Goal: Task Accomplishment & Management: Complete application form

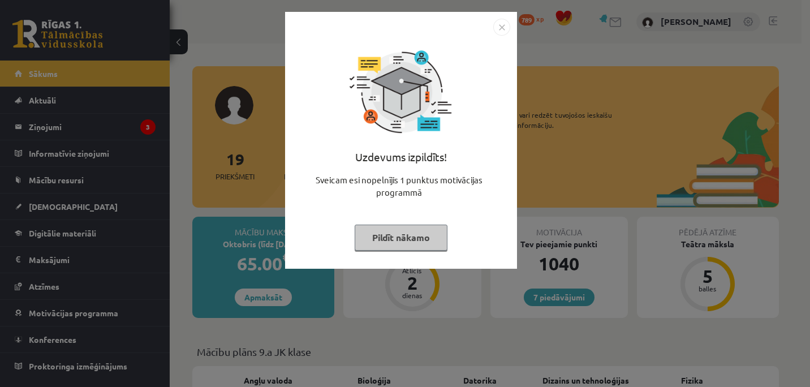
click at [500, 28] on img "Close" at bounding box center [501, 27] width 17 height 17
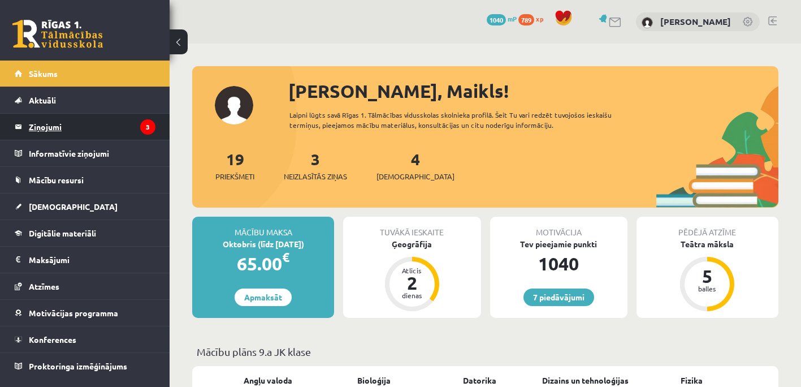
click at [54, 129] on legend "Ziņojumi 3" at bounding box center [92, 127] width 127 height 26
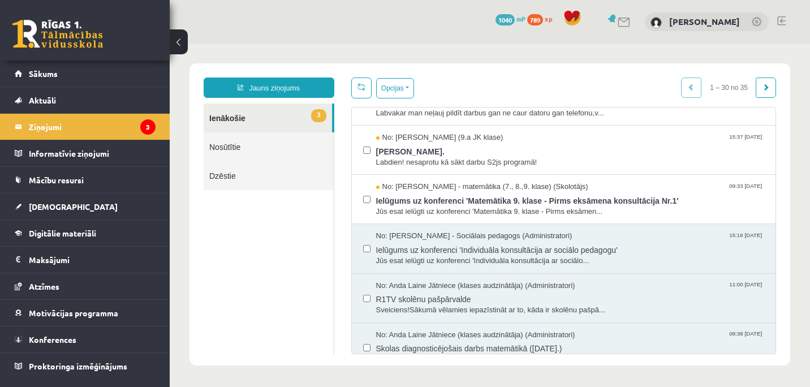
scroll to position [57, 0]
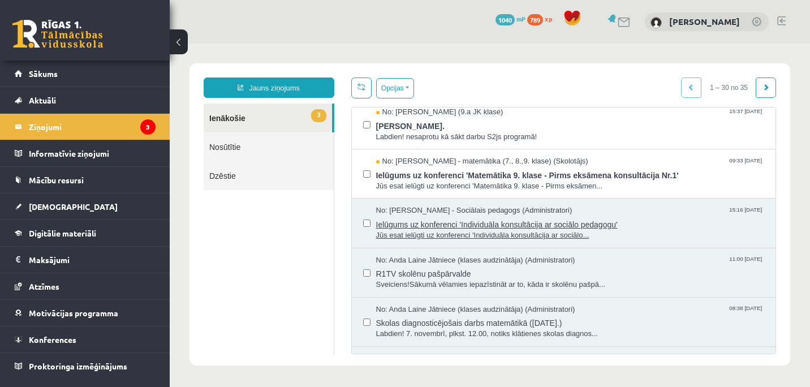
click at [477, 227] on span "Ielūgums uz konferenci 'Individuāla konsultācija ar sociālo pedagogu'" at bounding box center [570, 223] width 388 height 14
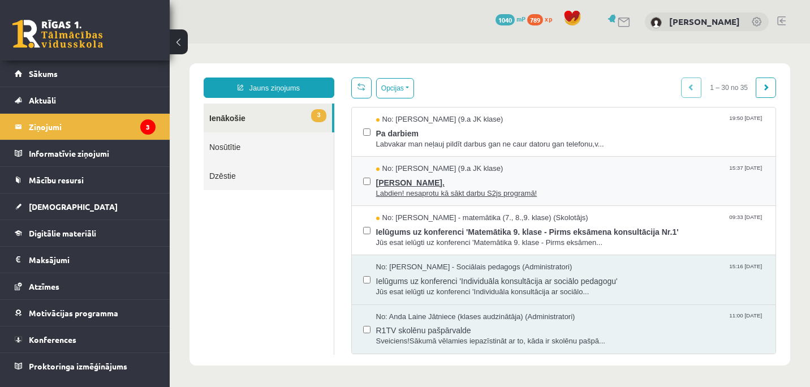
scroll to position [0, 0]
click at [446, 179] on span "Jana Anna Kārkliņa." at bounding box center [570, 181] width 388 height 14
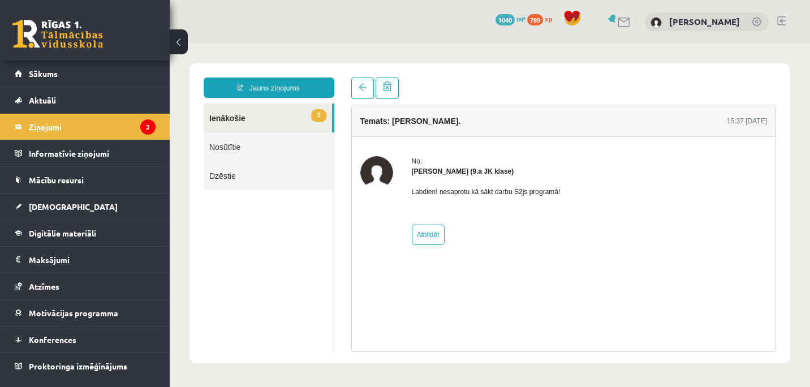
click at [57, 128] on legend "Ziņojumi 3" at bounding box center [92, 127] width 127 height 26
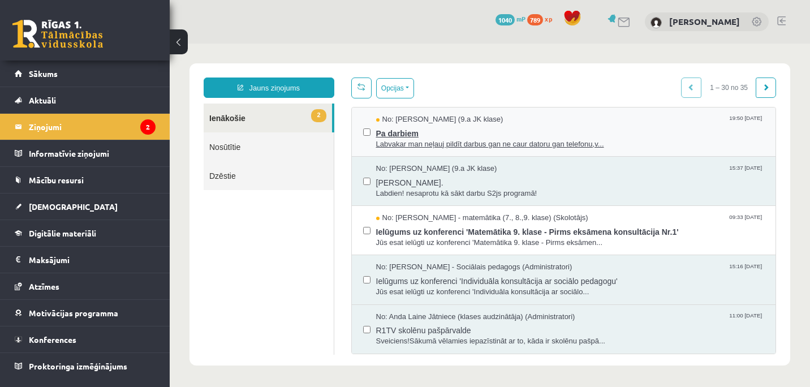
click at [421, 141] on span "Labvakar man neļauj pildīt darbus gan ne caur datoru gan telefonu,v..." at bounding box center [570, 144] width 388 height 11
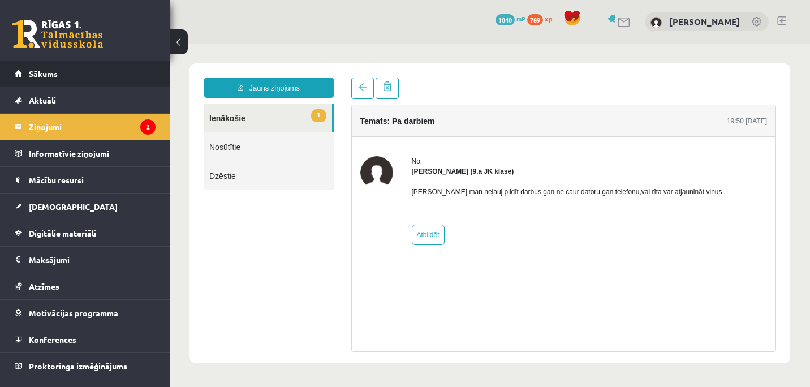
click at [51, 76] on span "Sākums" at bounding box center [43, 73] width 29 height 10
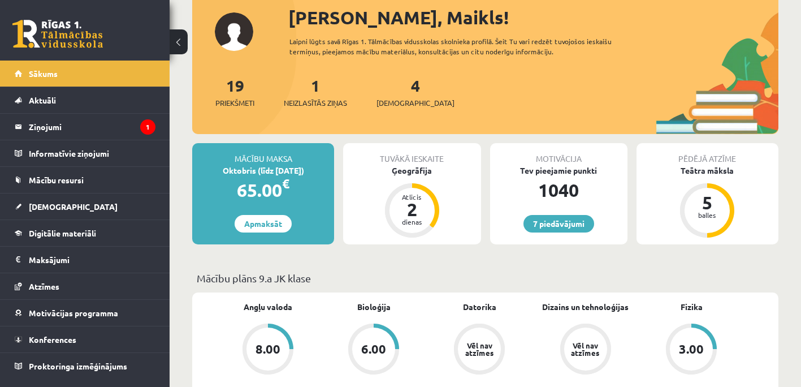
scroll to position [113, 0]
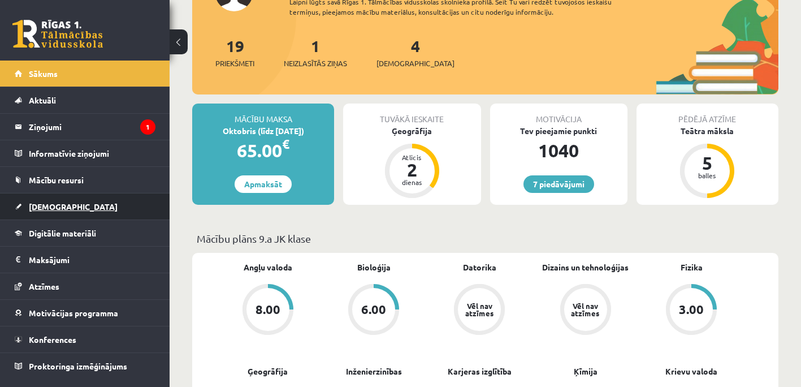
click at [51, 200] on link "[DEMOGRAPHIC_DATA]" at bounding box center [85, 206] width 141 height 26
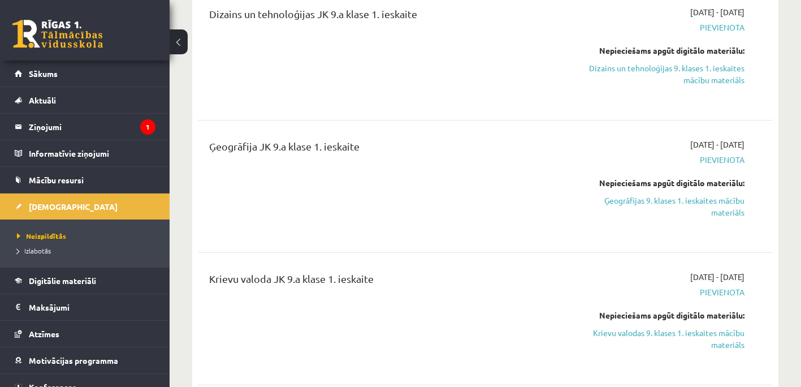
scroll to position [622, 0]
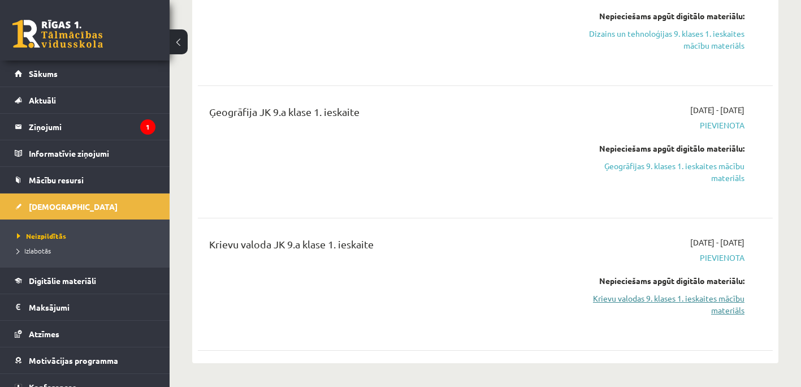
click at [676, 298] on link "Krievu valodas 9. klases 1. ieskaites mācību materiāls" at bounding box center [660, 304] width 167 height 24
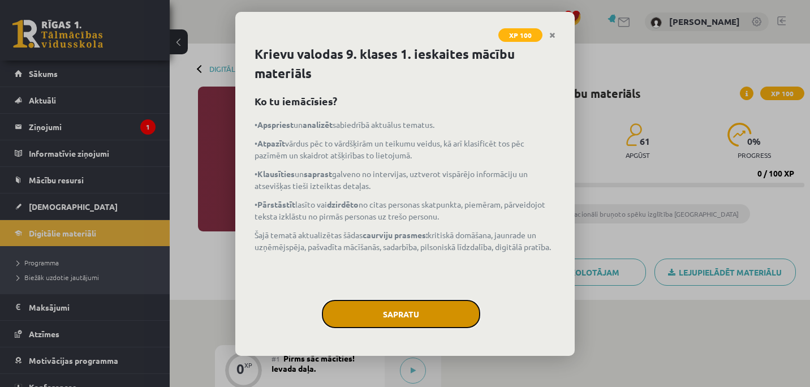
click at [418, 313] on button "Sapratu" at bounding box center [401, 314] width 158 height 28
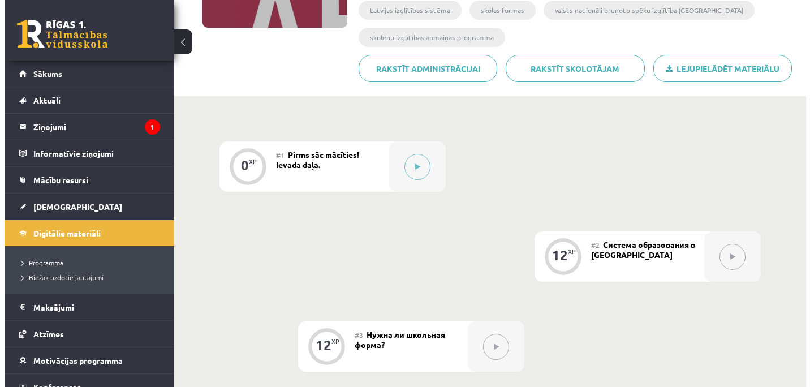
scroll to position [226, 0]
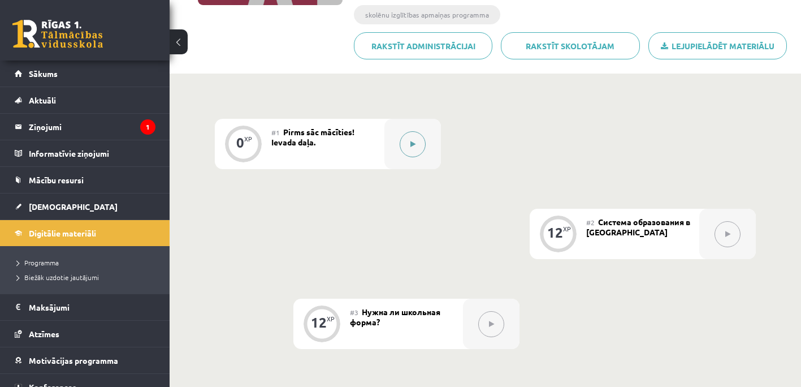
click at [411, 139] on button at bounding box center [413, 144] width 26 height 26
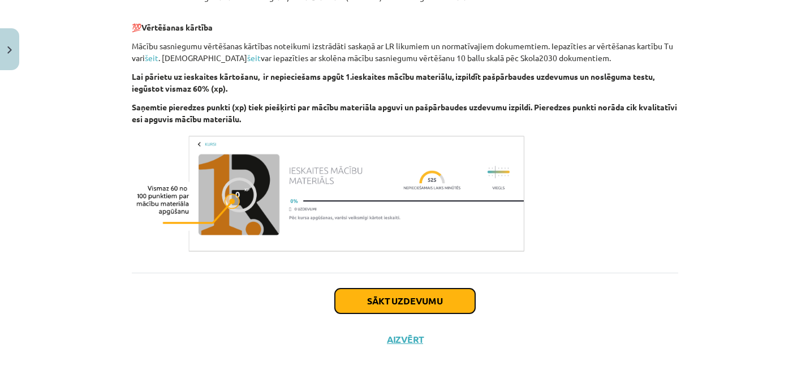
click at [403, 301] on button "Sākt uzdevumu" at bounding box center [405, 300] width 140 height 25
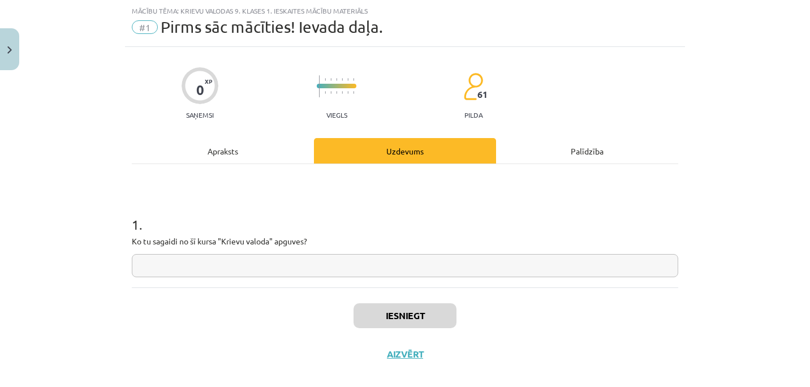
click at [239, 263] on input "text" at bounding box center [405, 265] width 546 height 23
type input "*"
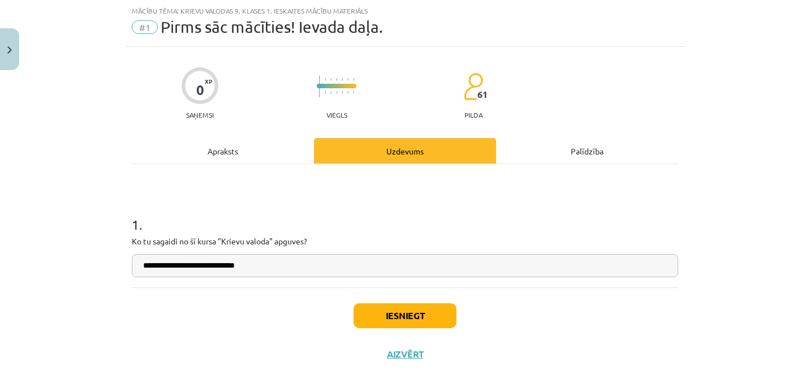
type input "**********"
click at [408, 325] on button "Iesniegt" at bounding box center [404, 315] width 103 height 25
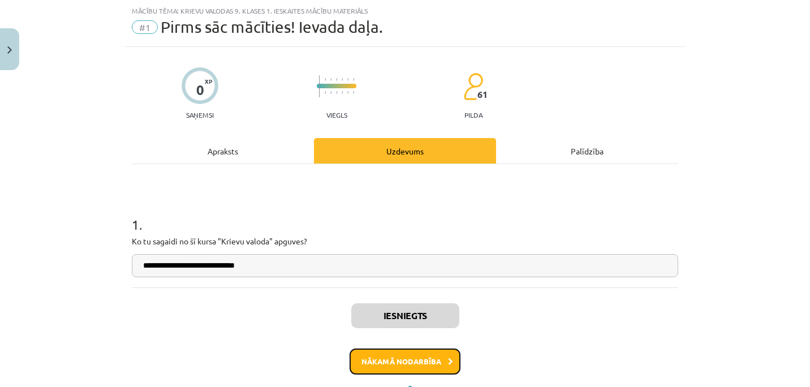
click at [425, 358] on button "Nākamā nodarbība" at bounding box center [404, 361] width 111 height 26
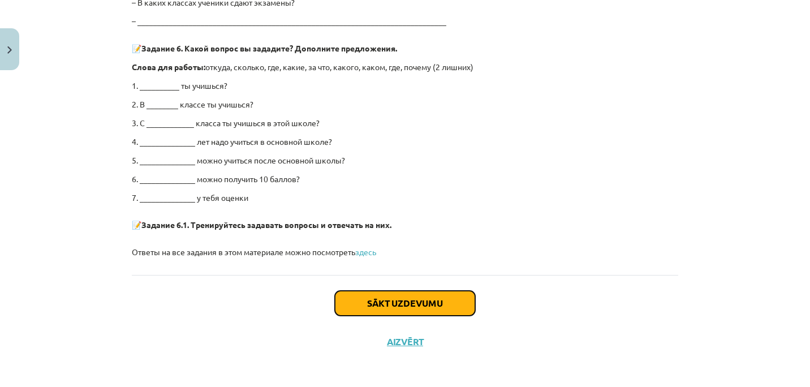
click at [426, 300] on button "Sākt uzdevumu" at bounding box center [405, 303] width 140 height 25
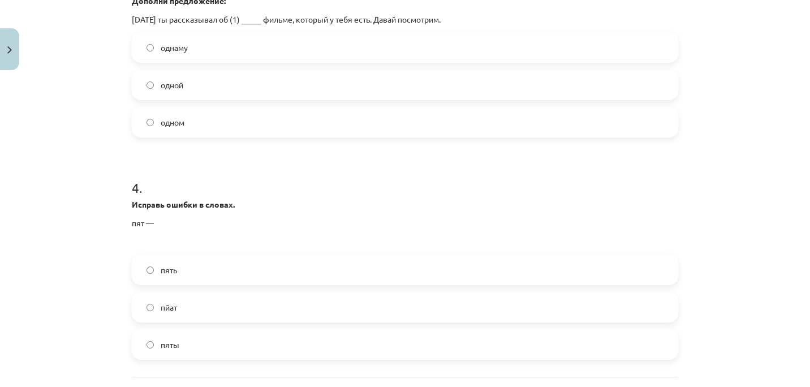
scroll to position [780, 0]
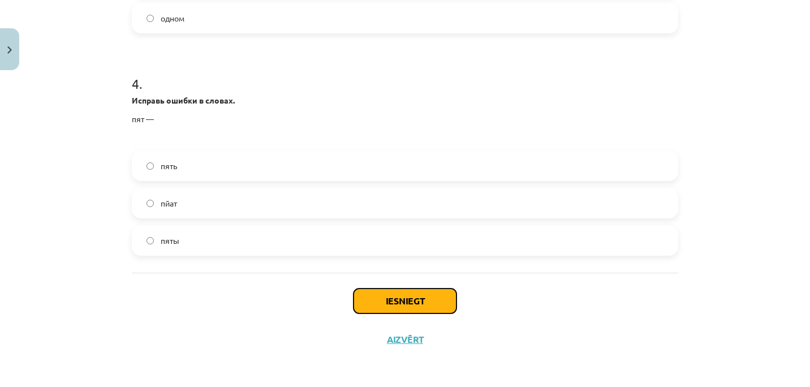
click at [413, 299] on button "Iesniegt" at bounding box center [404, 300] width 103 height 25
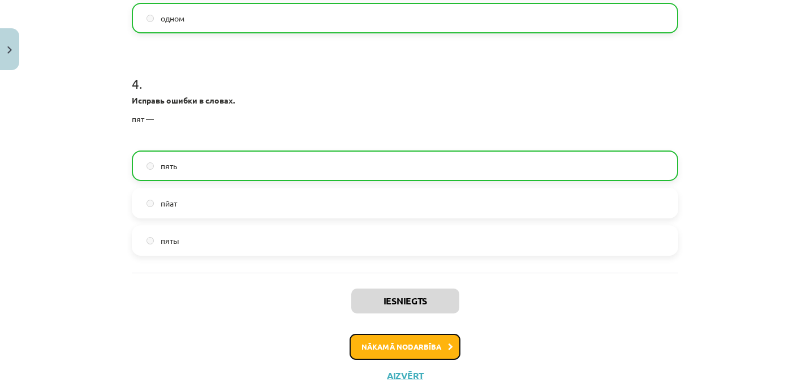
click at [416, 349] on button "Nākamā nodarbība" at bounding box center [404, 347] width 111 height 26
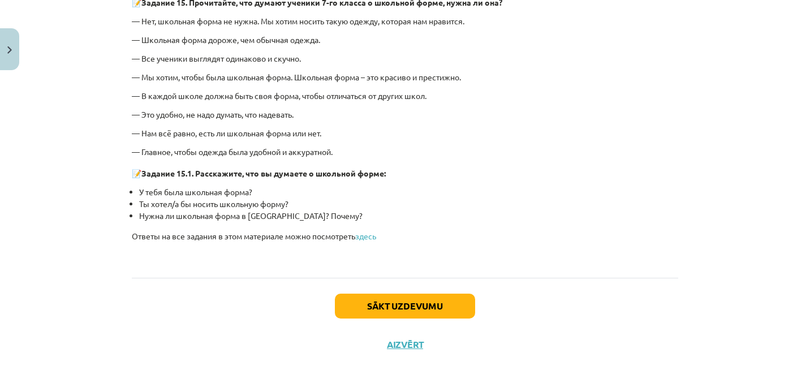
scroll to position [2661, 0]
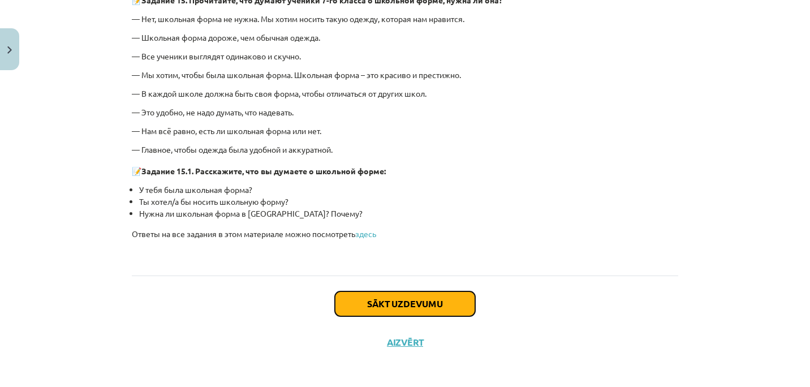
click at [403, 297] on button "Sākt uzdevumu" at bounding box center [405, 303] width 140 height 25
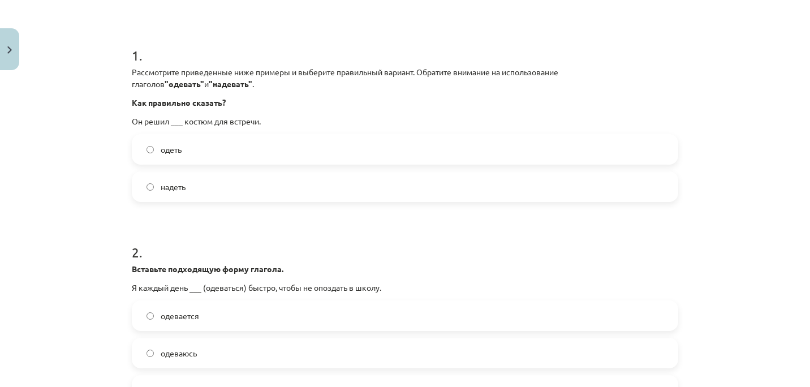
scroll to position [311, 0]
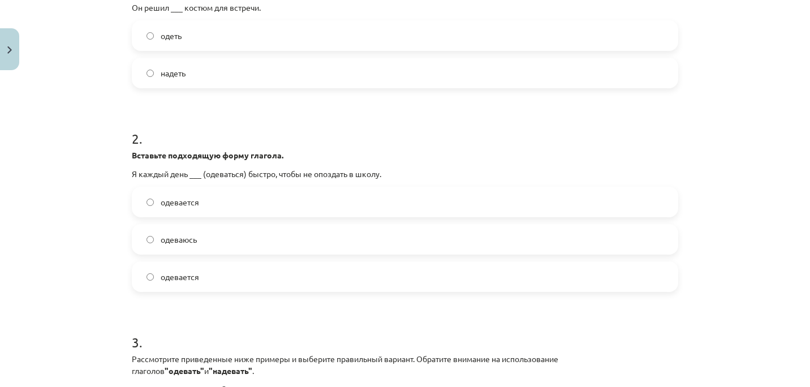
click at [141, 237] on label "одеваюсь" at bounding box center [405, 239] width 544 height 28
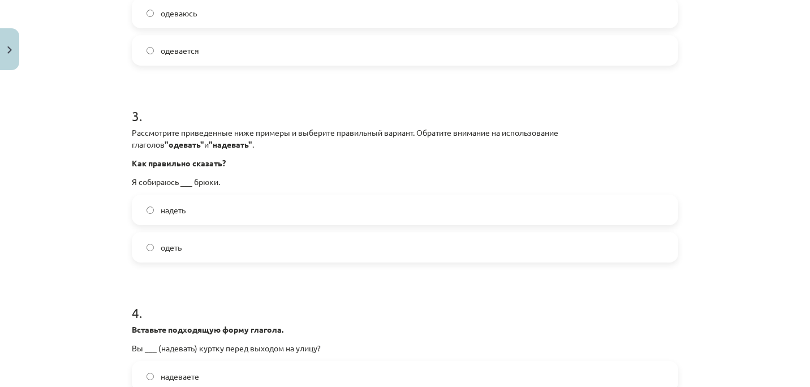
scroll to position [707, 0]
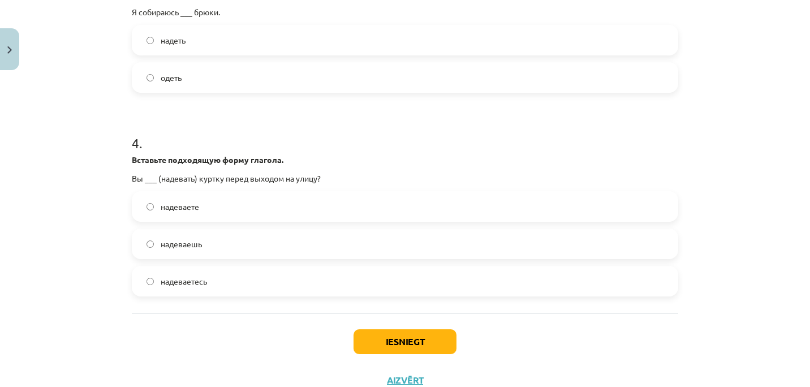
click at [148, 212] on label "надеваете" at bounding box center [405, 206] width 544 height 28
click at [397, 340] on button "Iesniegt" at bounding box center [404, 341] width 103 height 25
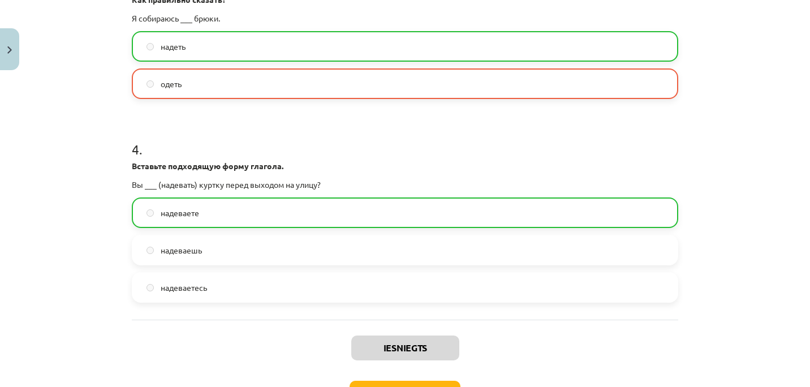
scroll to position [783, 0]
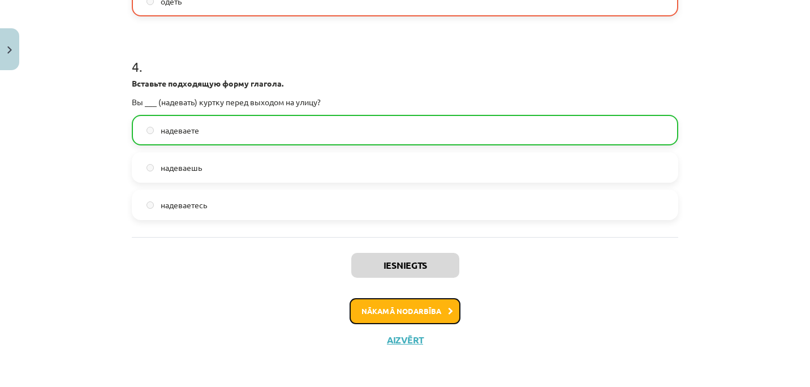
click at [416, 308] on button "Nākamā nodarbība" at bounding box center [404, 311] width 111 height 26
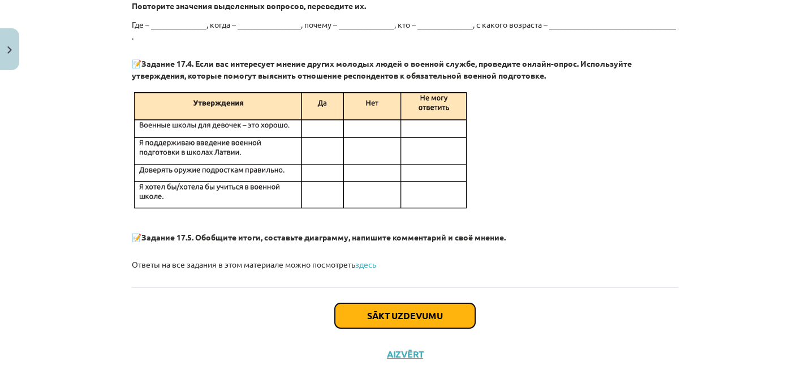
click at [425, 309] on button "Sākt uzdevumu" at bounding box center [405, 315] width 140 height 25
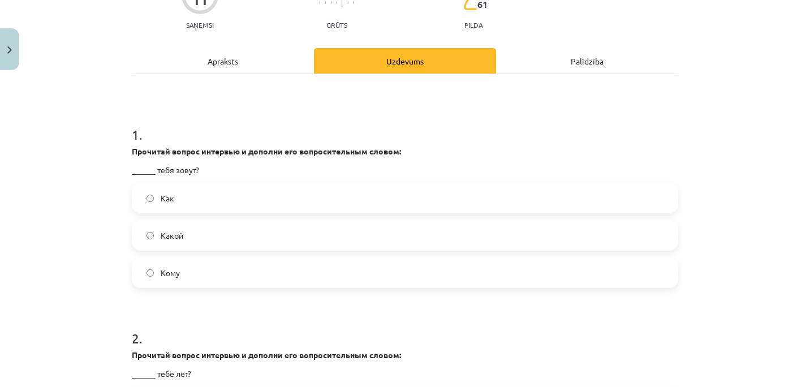
scroll to position [254, 0]
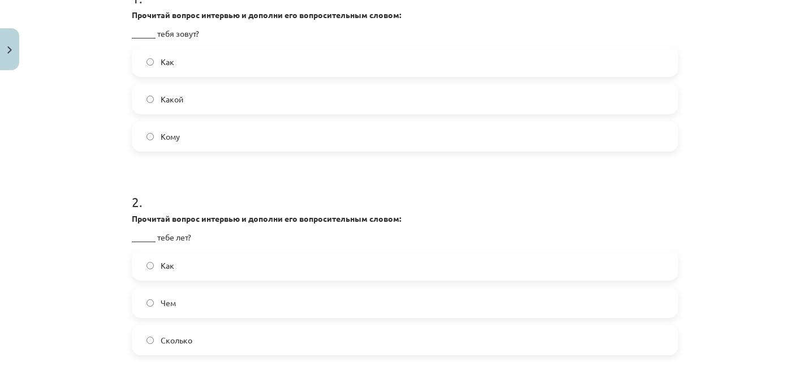
click at [165, 333] on label "Сколько" at bounding box center [405, 340] width 544 height 28
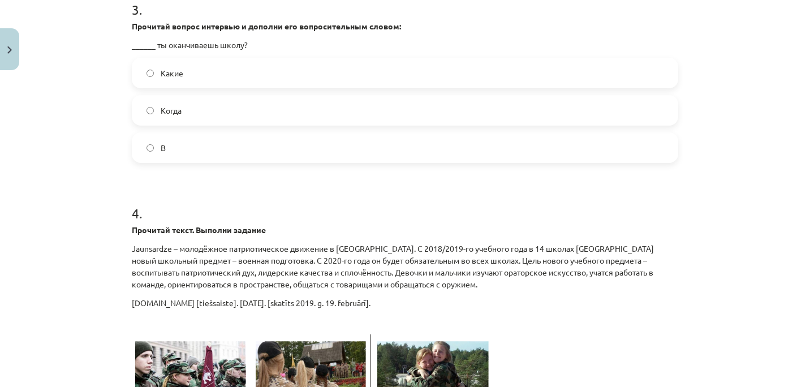
scroll to position [820, 0]
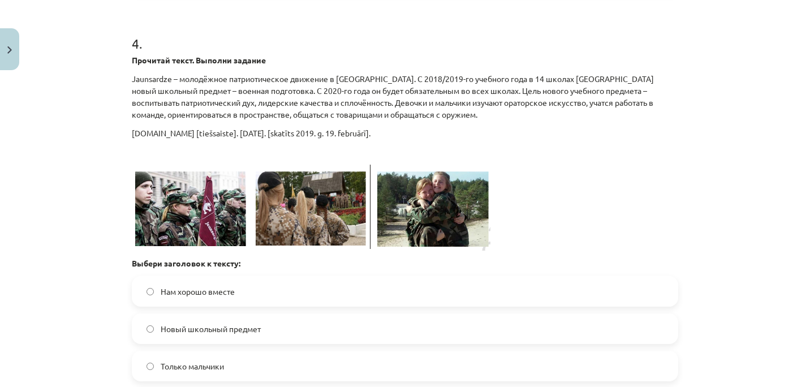
click at [140, 331] on label "Новый школьный предмет" at bounding box center [405, 328] width 544 height 28
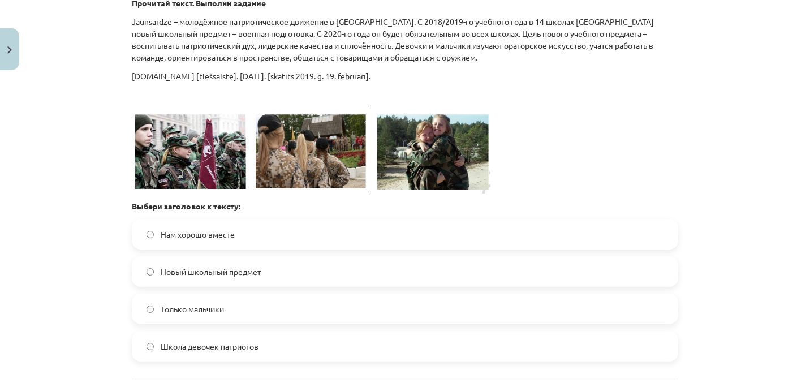
scroll to position [983, 0]
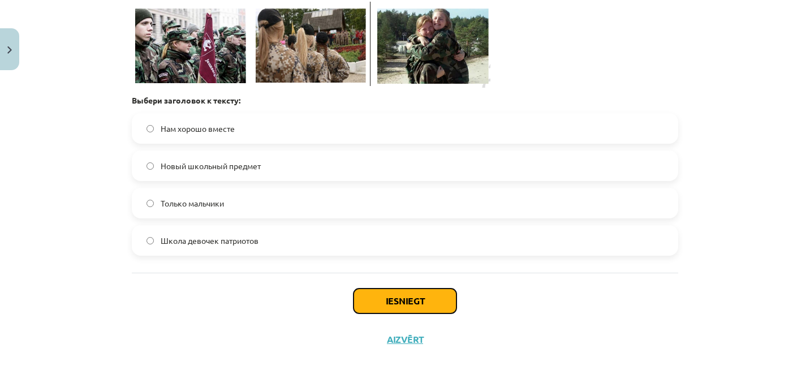
click at [393, 297] on button "Iesniegt" at bounding box center [404, 300] width 103 height 25
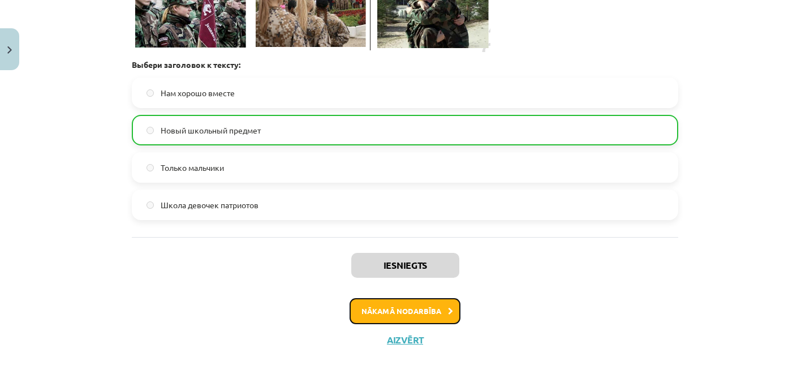
click at [405, 309] on button "Nākamā nodarbība" at bounding box center [404, 311] width 111 height 26
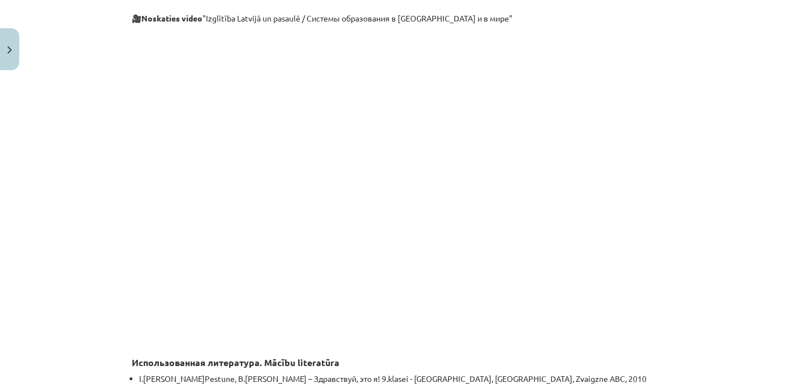
scroll to position [3385, 0]
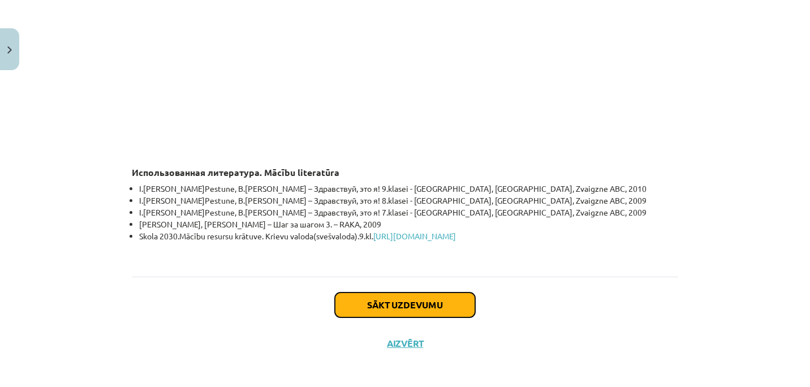
click at [390, 298] on button "Sākt uzdevumu" at bounding box center [405, 304] width 140 height 25
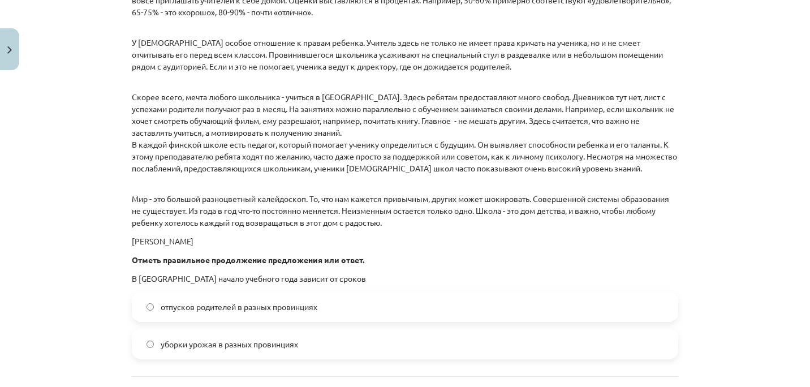
scroll to position [1657, 0]
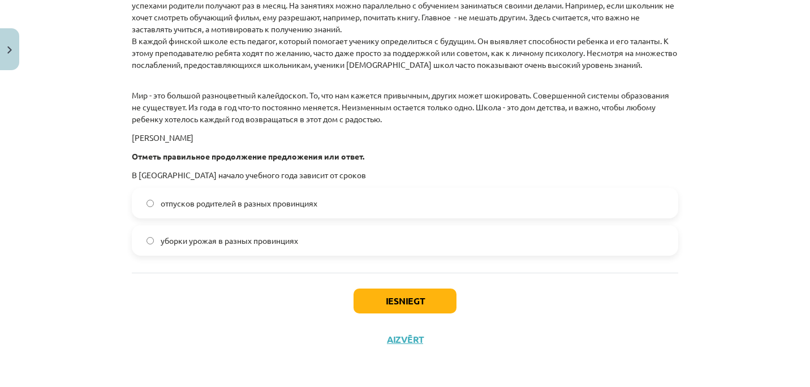
click at [144, 235] on label "уборки урожая в разных провинциях" at bounding box center [405, 240] width 544 height 28
click at [410, 301] on button "Iesniegt" at bounding box center [404, 300] width 103 height 25
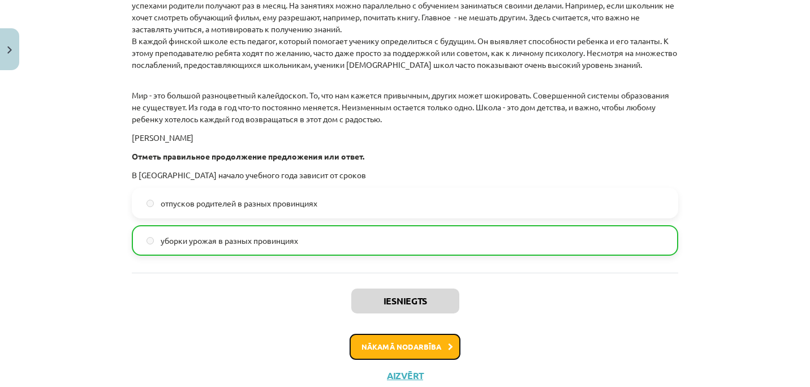
click at [433, 338] on button "Nākamā nodarbība" at bounding box center [404, 347] width 111 height 26
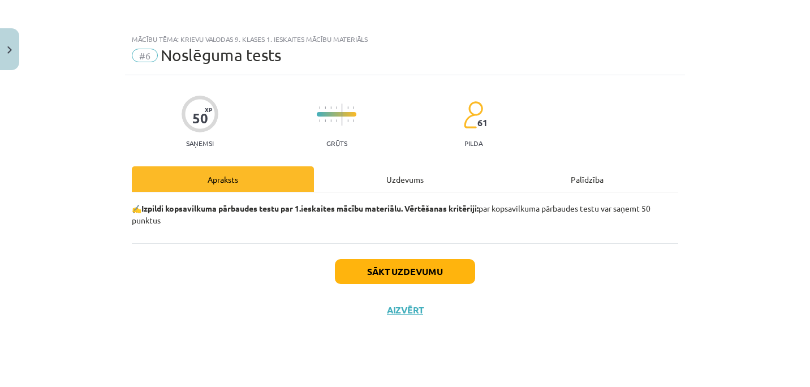
scroll to position [0, 0]
click at [420, 271] on button "Sākt uzdevumu" at bounding box center [405, 271] width 140 height 25
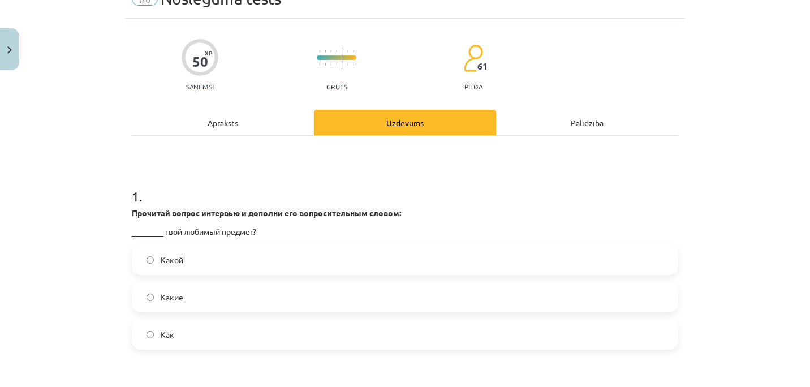
click at [141, 258] on label "Какой" at bounding box center [405, 259] width 544 height 28
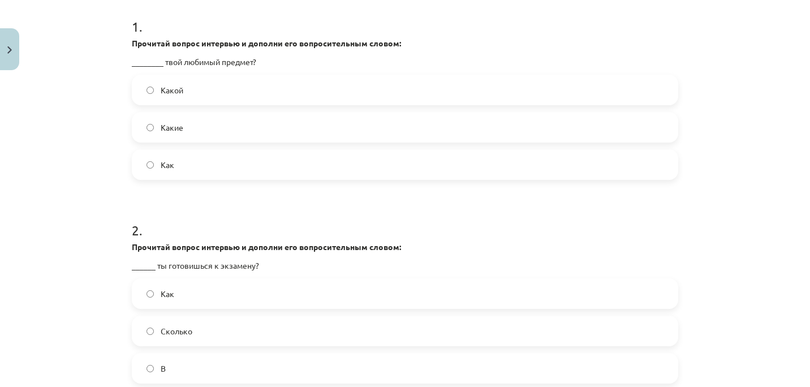
scroll to position [283, 0]
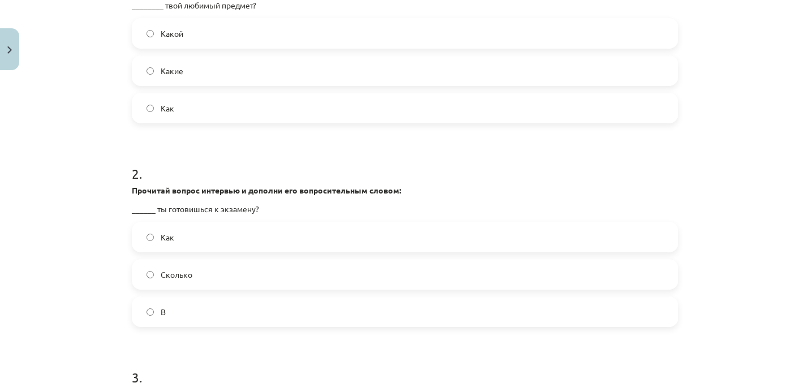
click at [142, 236] on label "Как" at bounding box center [405, 237] width 544 height 28
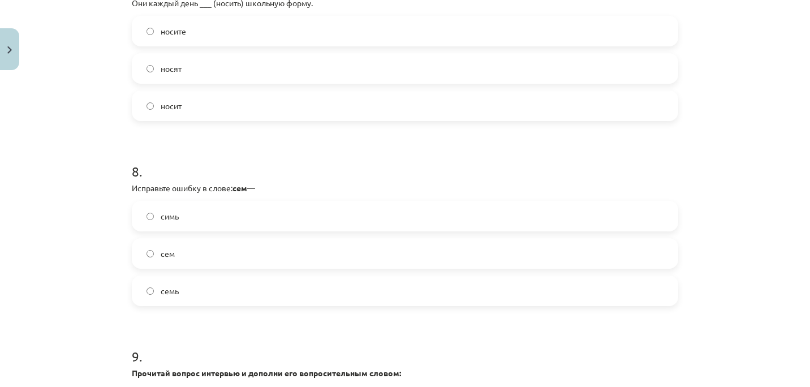
scroll to position [1527, 0]
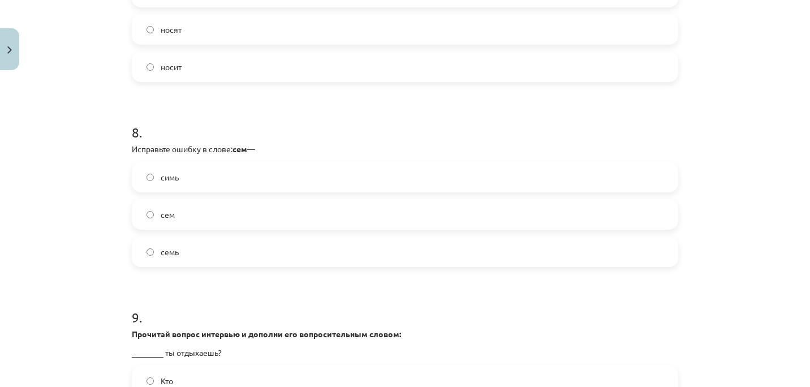
click at [141, 251] on label "семь" at bounding box center [405, 252] width 544 height 28
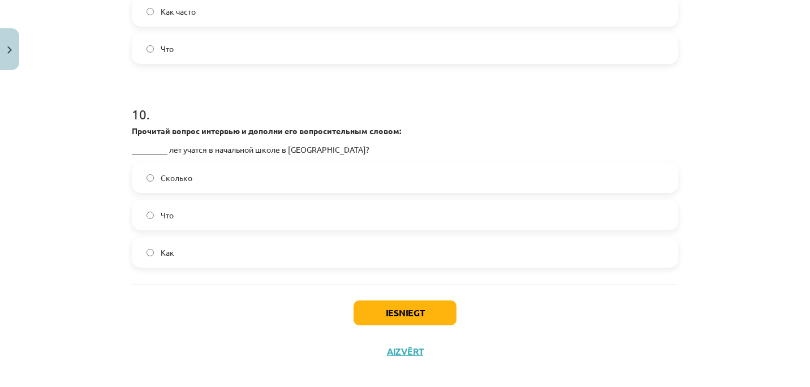
scroll to position [1945, 0]
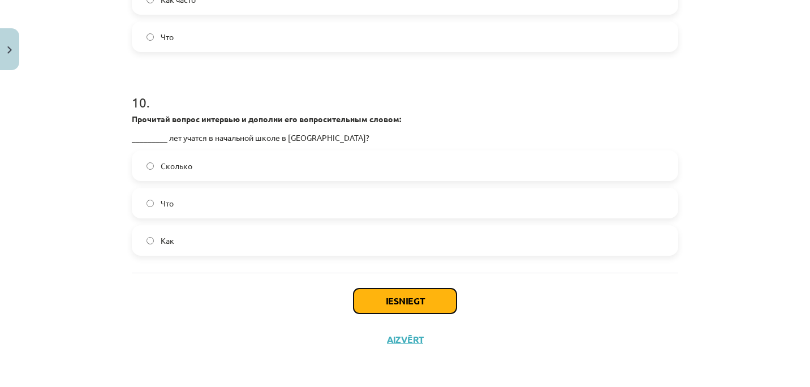
click at [393, 301] on button "Iesniegt" at bounding box center [404, 300] width 103 height 25
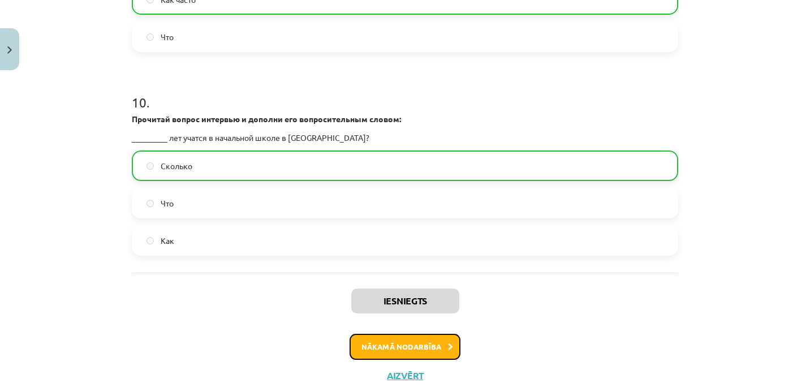
click at [412, 351] on button "Nākamā nodarbība" at bounding box center [404, 347] width 111 height 26
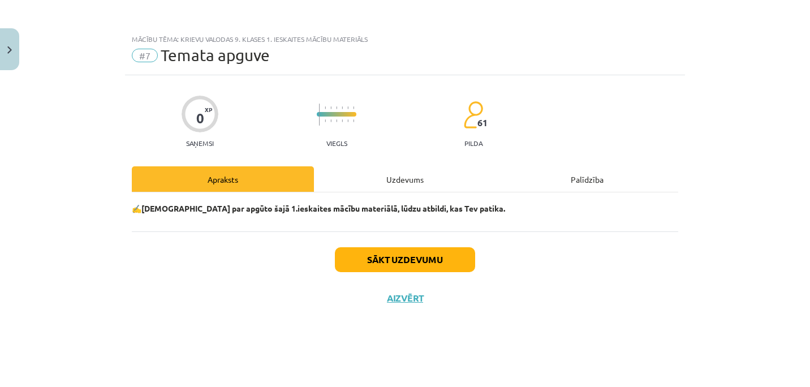
scroll to position [0, 0]
click at [412, 259] on button "Sākt uzdevumu" at bounding box center [405, 259] width 140 height 25
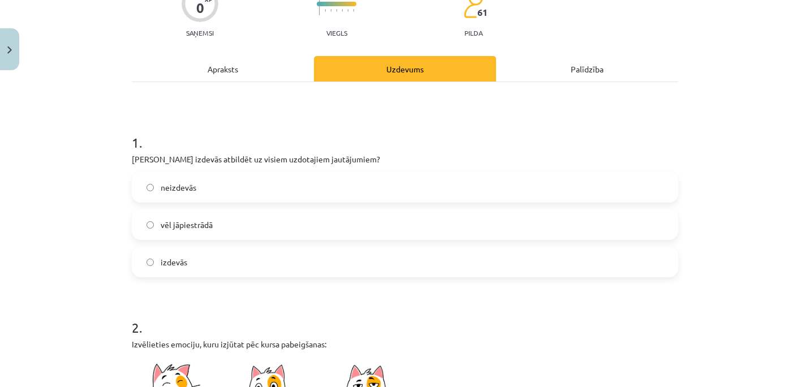
scroll to position [113, 0]
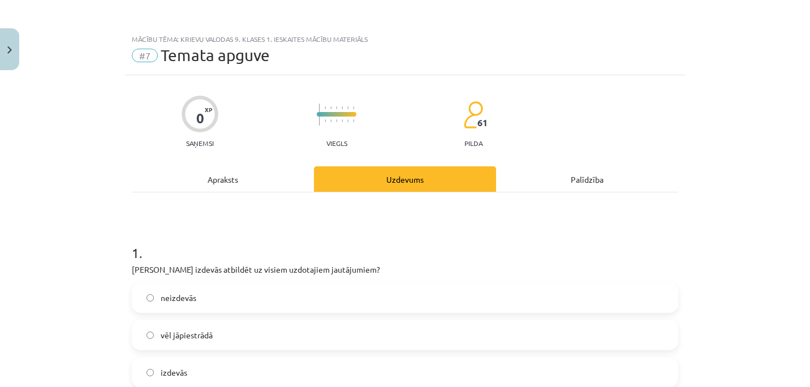
scroll to position [226, 0]
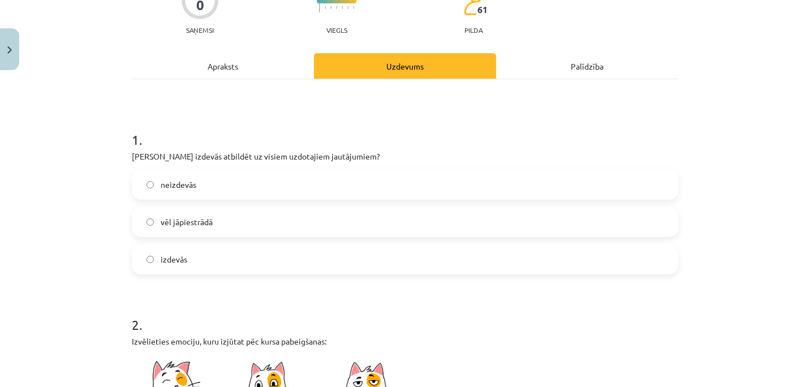
click at [139, 256] on label "izdevās" at bounding box center [405, 259] width 544 height 28
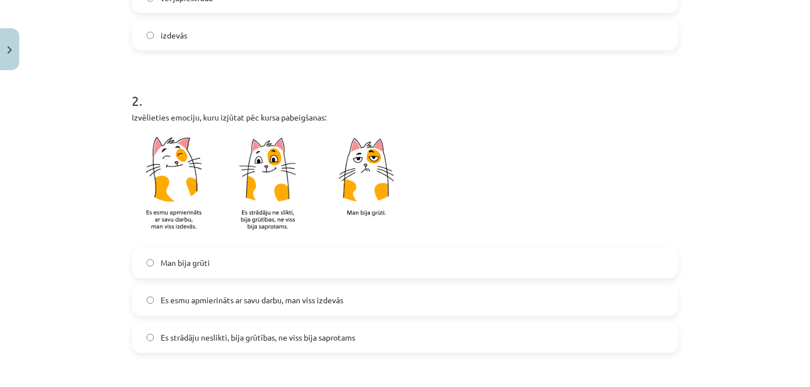
scroll to position [339, 0]
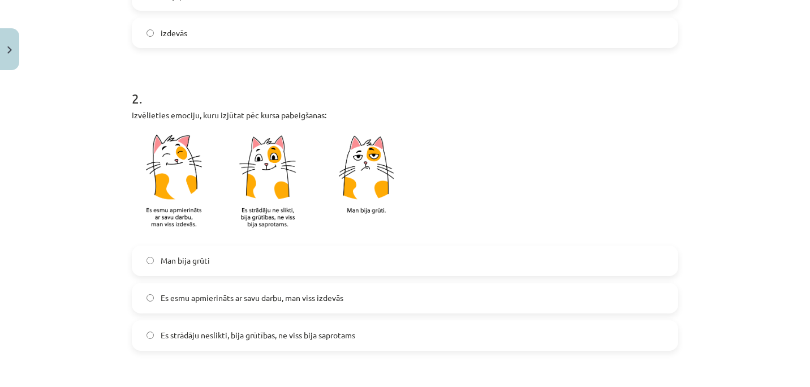
click at [148, 293] on label "Es esmu apmierināts ar savu darbu, man viss izdevās" at bounding box center [405, 298] width 544 height 28
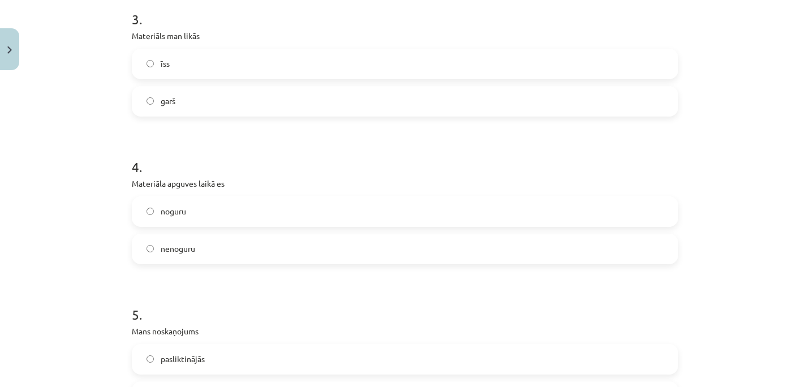
scroll to position [735, 0]
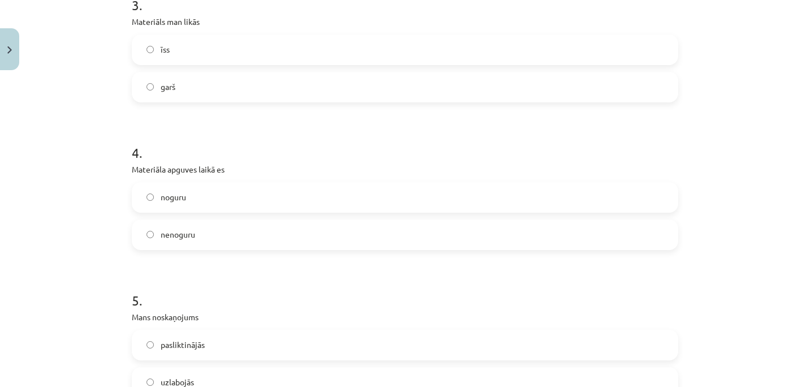
click at [141, 232] on label "nenoguru" at bounding box center [405, 235] width 544 height 28
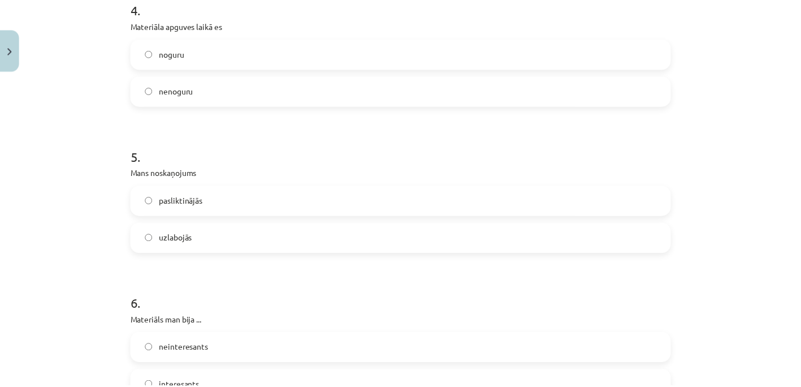
scroll to position [1018, 0]
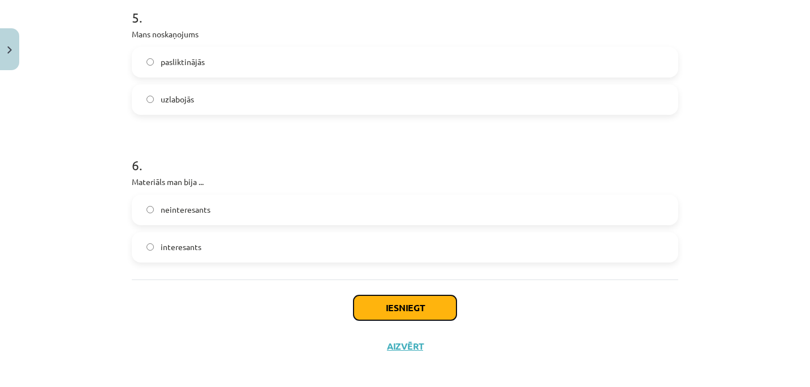
click at [418, 306] on button "Iesniegt" at bounding box center [404, 307] width 103 height 25
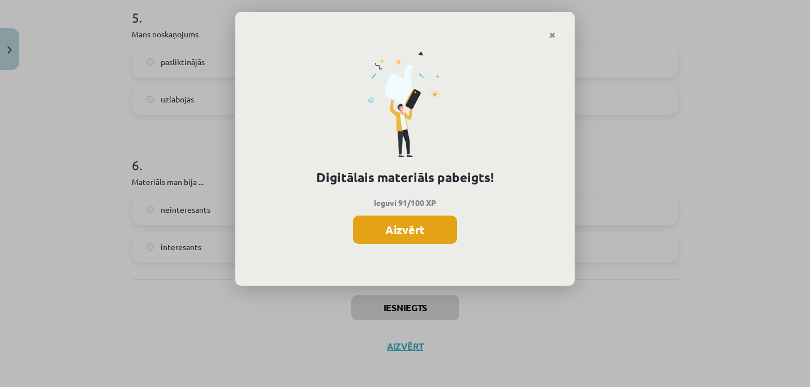
click at [395, 224] on button "Aizvērt" at bounding box center [405, 229] width 104 height 28
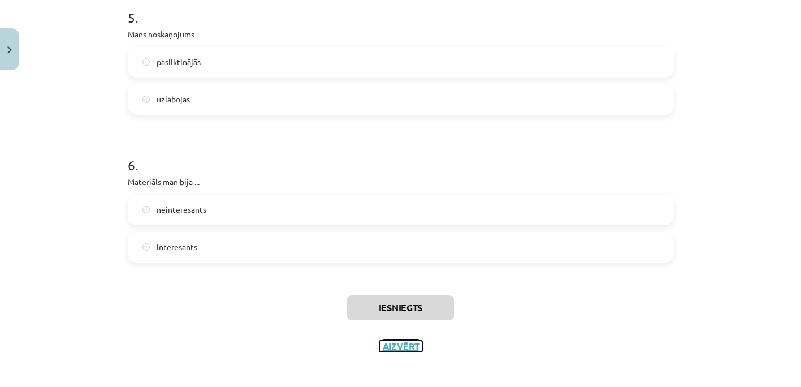
click at [402, 344] on button "Aizvērt" at bounding box center [400, 345] width 43 height 11
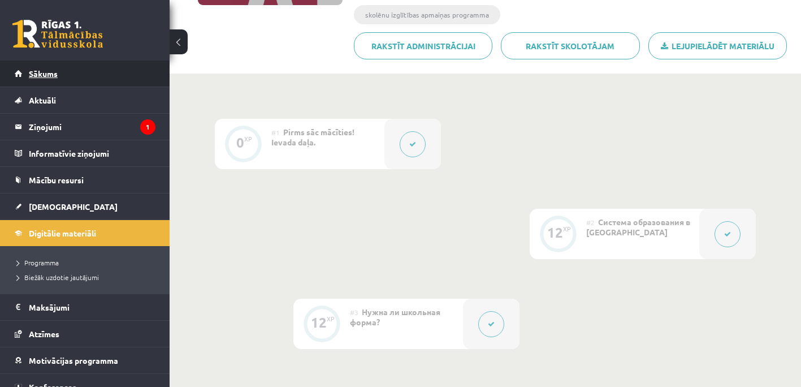
click at [44, 77] on span "Sākums" at bounding box center [43, 73] width 29 height 10
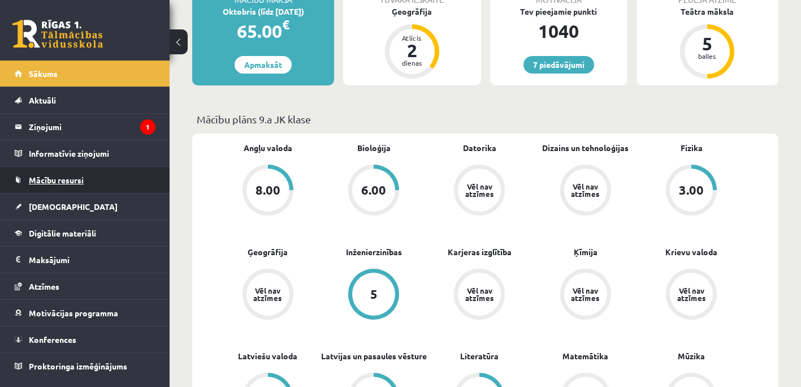
scroll to position [226, 0]
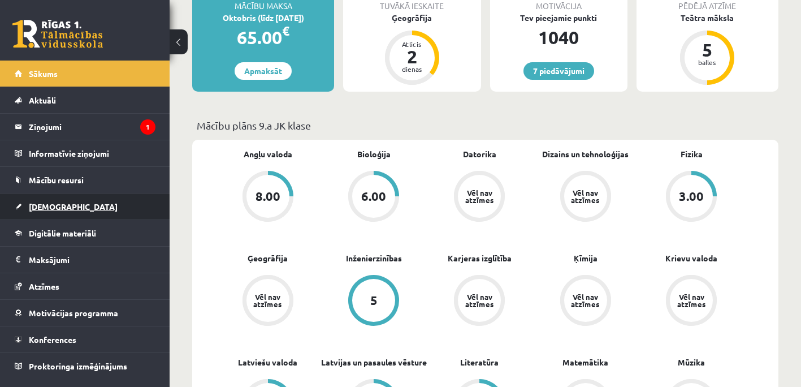
click at [44, 201] on link "[DEMOGRAPHIC_DATA]" at bounding box center [85, 206] width 141 height 26
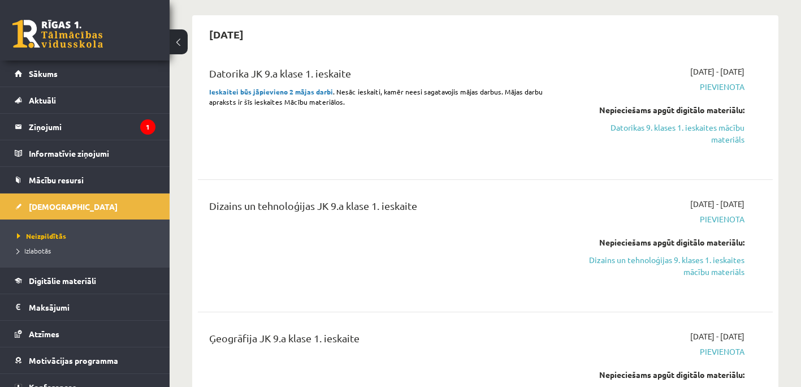
scroll to position [565, 0]
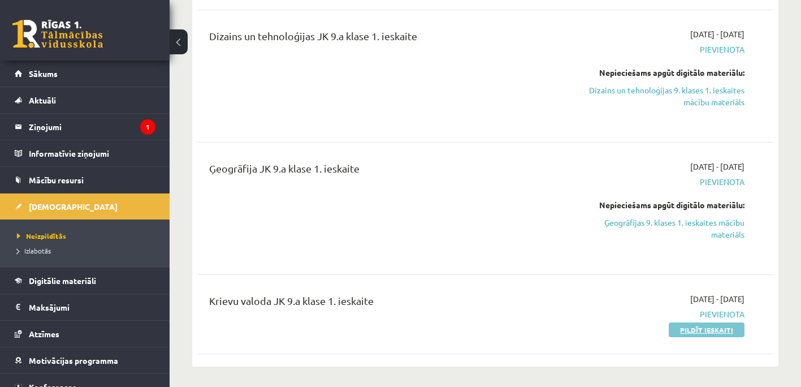
click at [715, 327] on link "Pildīt ieskaiti" at bounding box center [707, 329] width 76 height 15
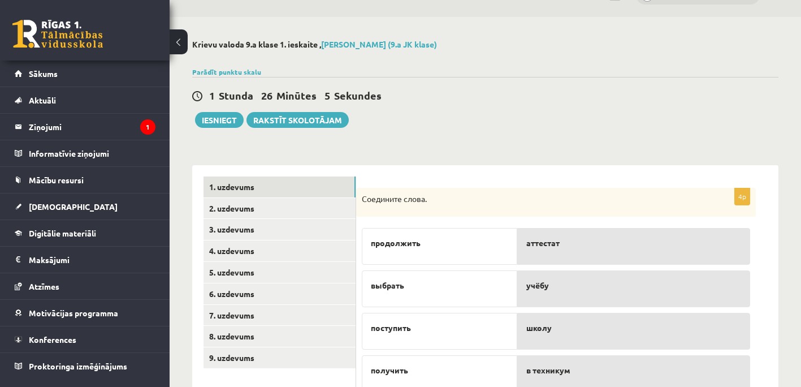
scroll to position [57, 0]
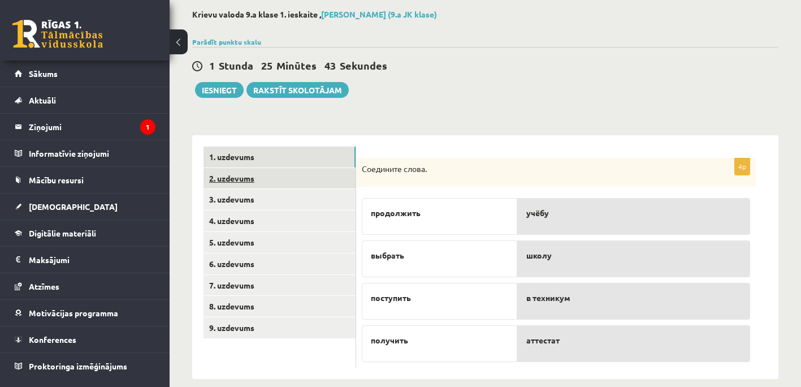
click at [286, 179] on link "2. uzdevums" at bounding box center [280, 178] width 152 height 21
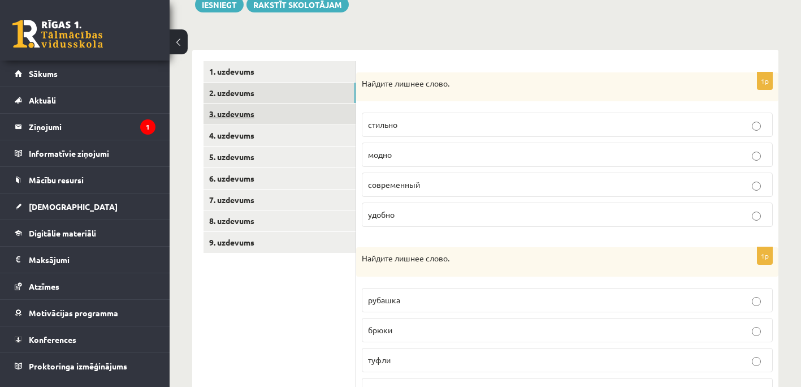
scroll to position [36, 0]
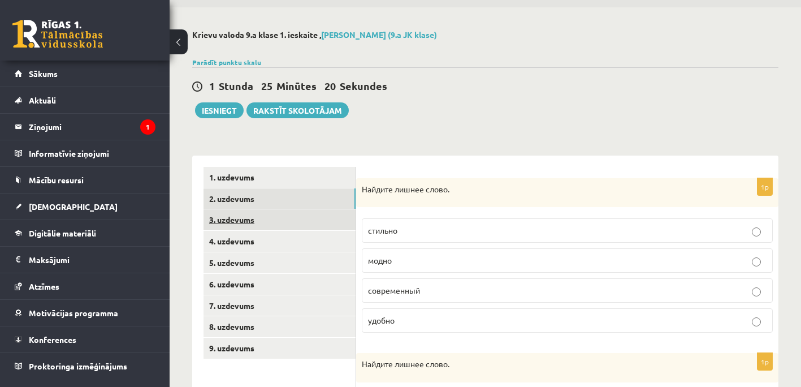
click at [255, 221] on link "3. uzdevums" at bounding box center [280, 219] width 152 height 21
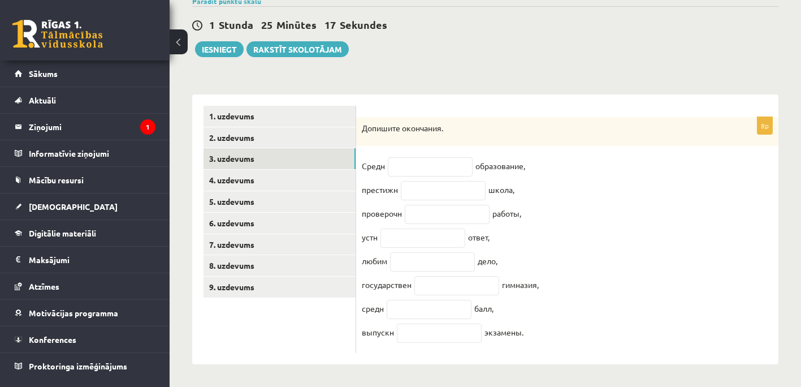
scroll to position [107, 0]
click at [408, 158] on input "text" at bounding box center [430, 166] width 85 height 19
type input "*"
type input "**"
click at [443, 185] on input "text" at bounding box center [443, 190] width 85 height 19
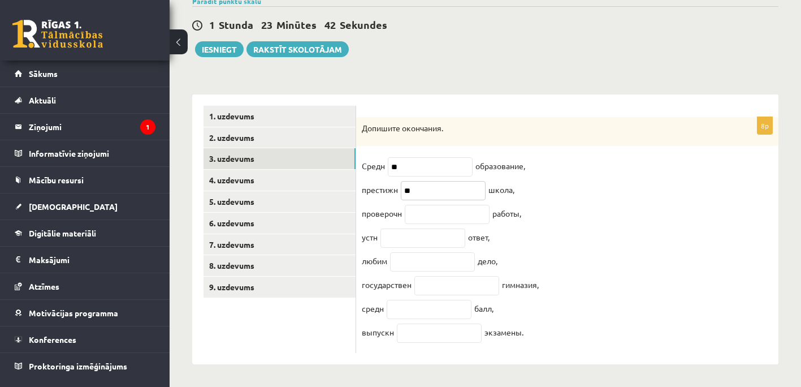
type input "**"
click at [445, 210] on input "text" at bounding box center [447, 214] width 85 height 19
type input "**"
click at [425, 242] on fieldset "Средн ** образование, престижн ** школа, проверочн ** работы, устн ответ, любим…" at bounding box center [567, 252] width 411 height 190
click at [424, 235] on input "text" at bounding box center [423, 237] width 85 height 19
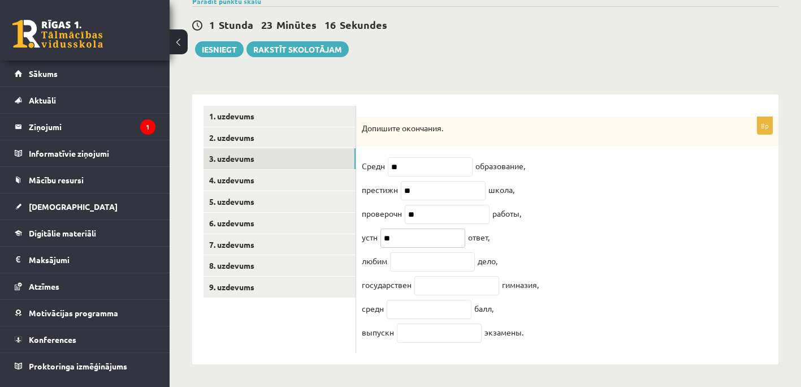
type input "**"
click at [430, 261] on input "text" at bounding box center [432, 261] width 85 height 19
type input "**"
click at [442, 280] on input "text" at bounding box center [456, 285] width 85 height 19
type input "***"
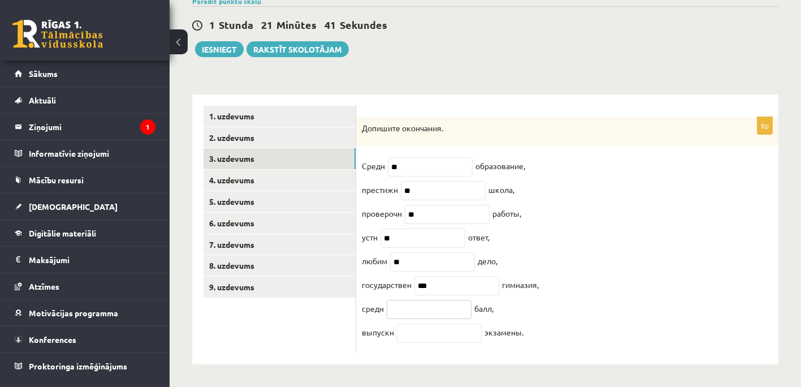
click at [425, 312] on input "text" at bounding box center [429, 309] width 85 height 19
type input "**"
click at [428, 330] on input "text" at bounding box center [439, 332] width 85 height 19
type input "**"
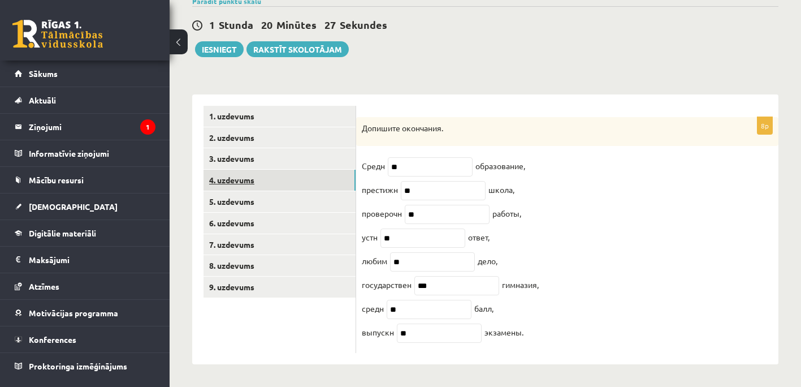
click at [261, 170] on link "4. uzdevums" at bounding box center [280, 180] width 152 height 21
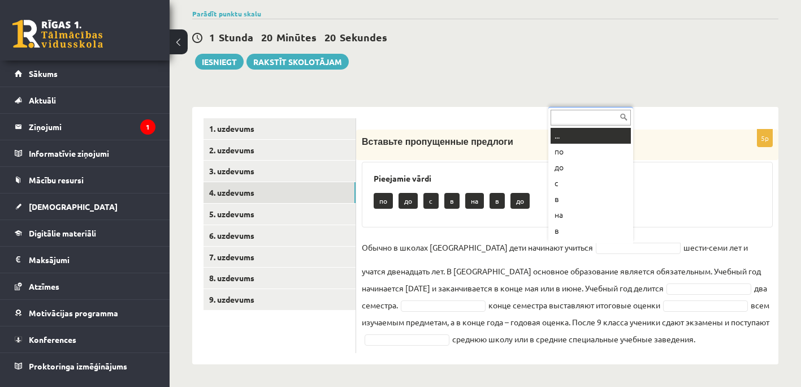
scroll to position [14, 0]
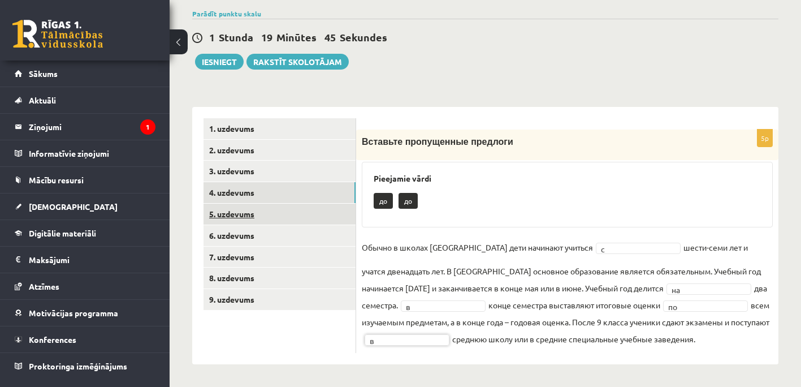
click at [254, 213] on link "5. uzdevums" at bounding box center [280, 214] width 152 height 21
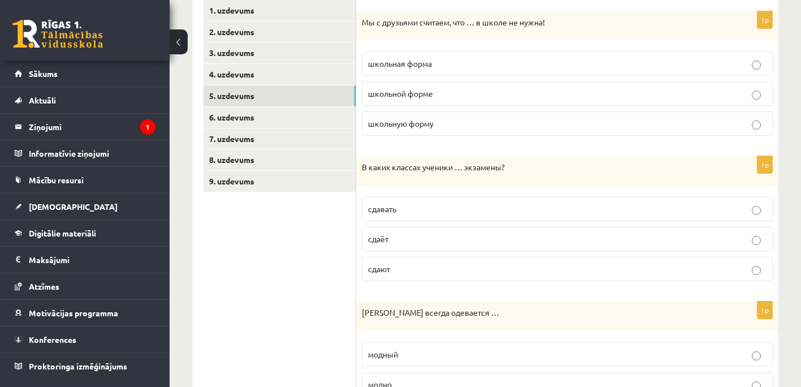
scroll to position [340, 0]
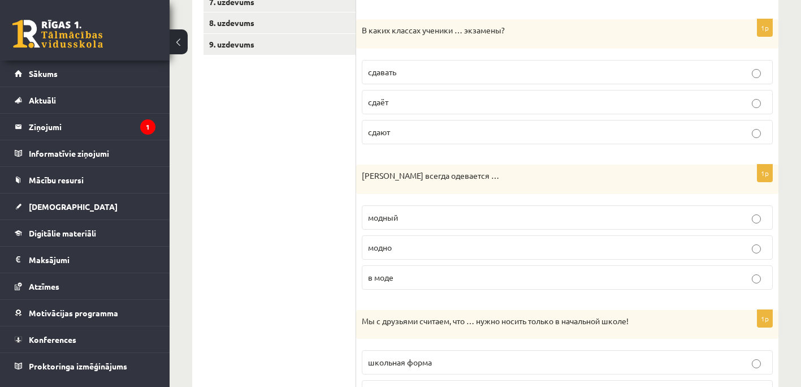
click at [758, 244] on p "модно" at bounding box center [567, 247] width 399 height 12
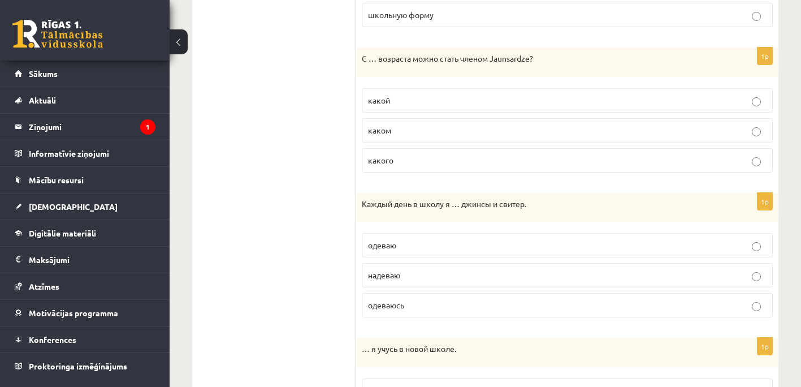
scroll to position [849, 0]
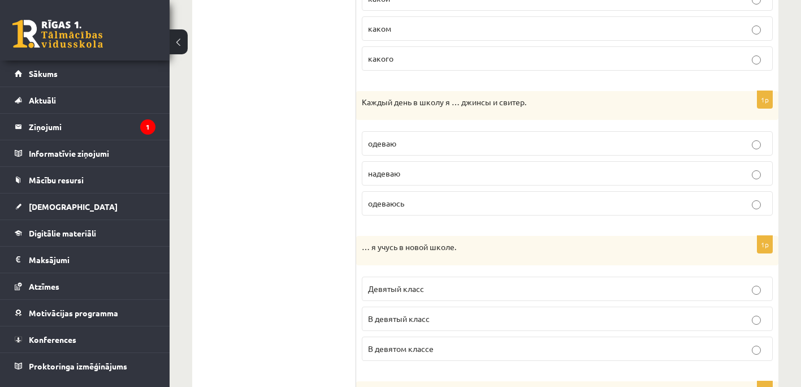
drag, startPoint x: 762, startPoint y: 143, endPoint x: 741, endPoint y: 148, distance: 21.4
click at [761, 143] on p "одеваю" at bounding box center [567, 143] width 399 height 12
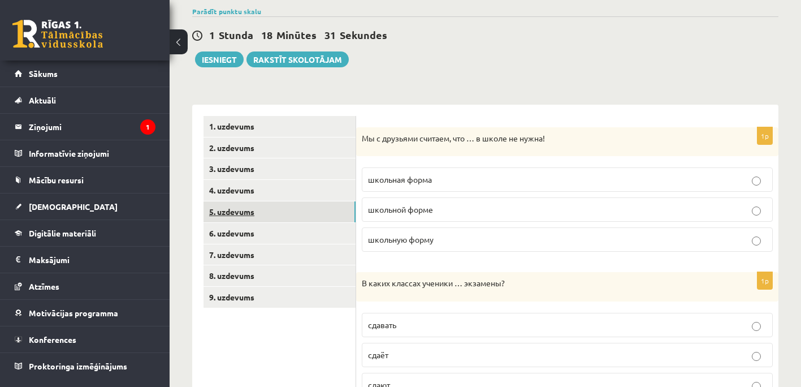
scroll to position [0, 0]
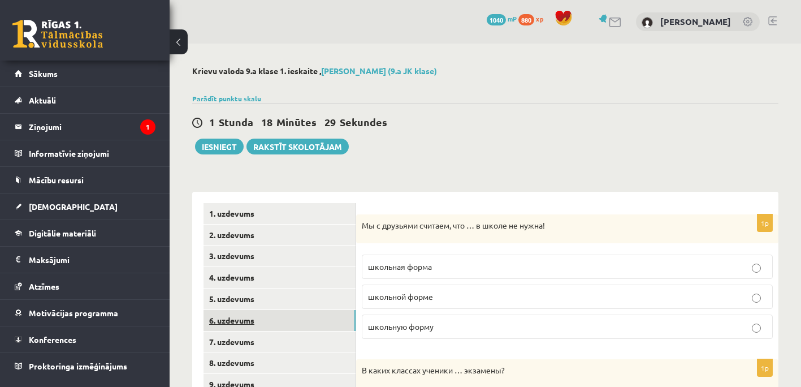
click at [235, 319] on link "6. uzdevums" at bounding box center [280, 320] width 152 height 21
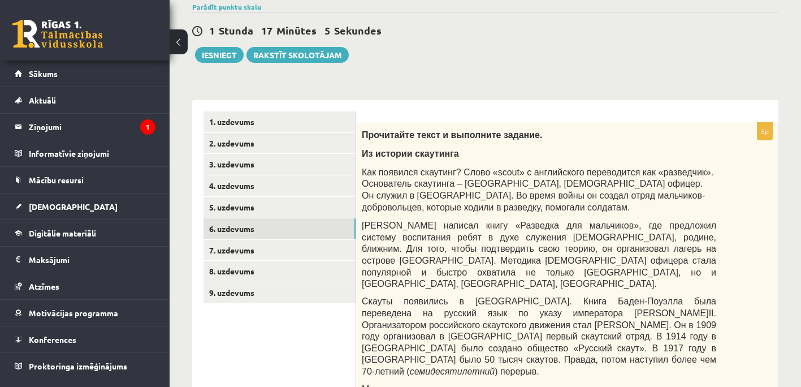
scroll to position [53, 0]
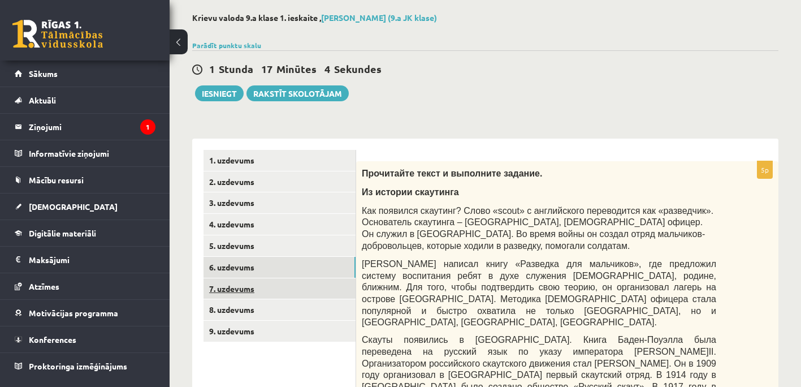
click at [248, 284] on link "7. uzdevums" at bounding box center [280, 288] width 152 height 21
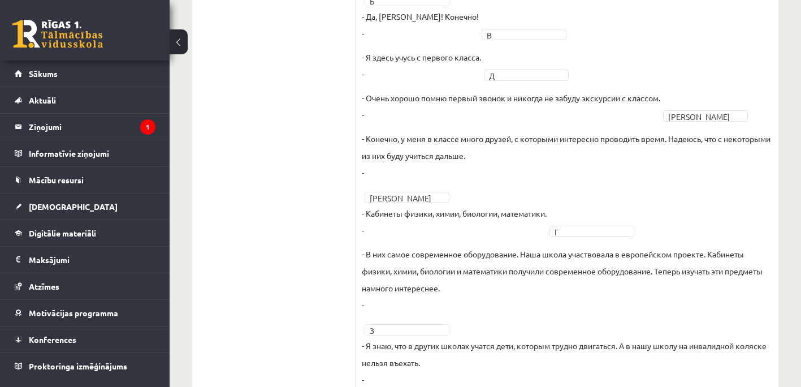
scroll to position [697, 0]
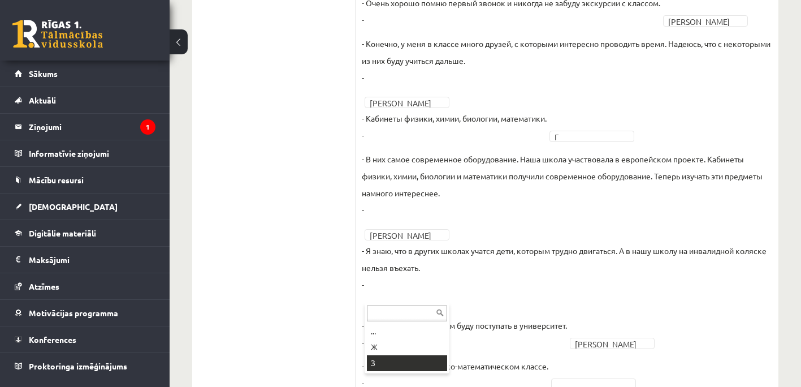
drag, startPoint x: 391, startPoint y: 366, endPoint x: 330, endPoint y: 340, distance: 65.9
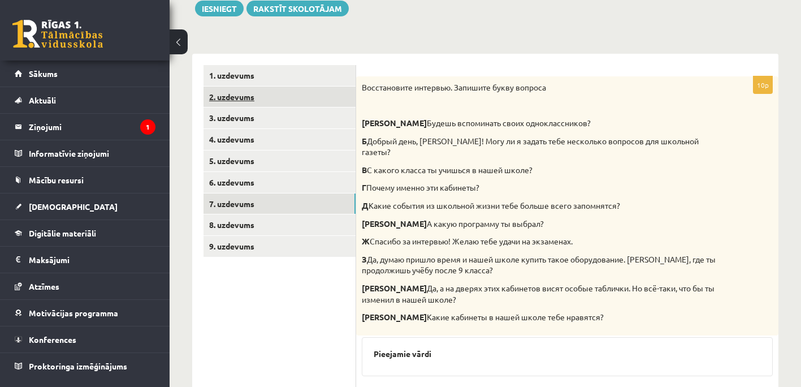
scroll to position [283, 0]
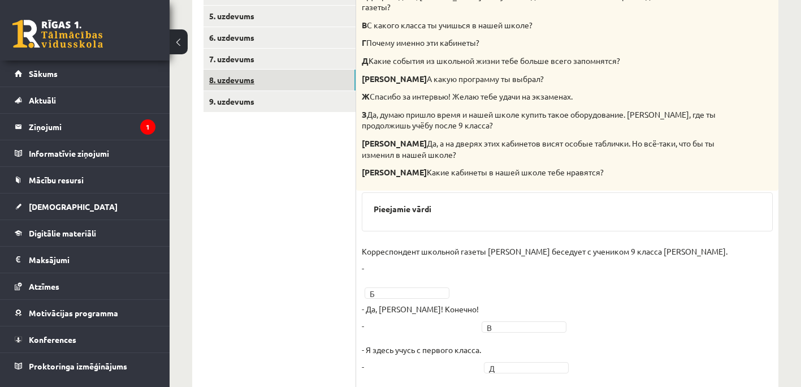
click at [236, 84] on link "8. uzdevums" at bounding box center [280, 80] width 152 height 21
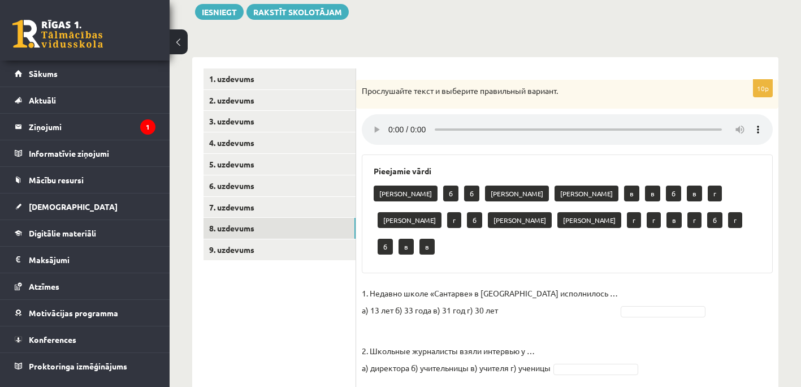
scroll to position [113, 0]
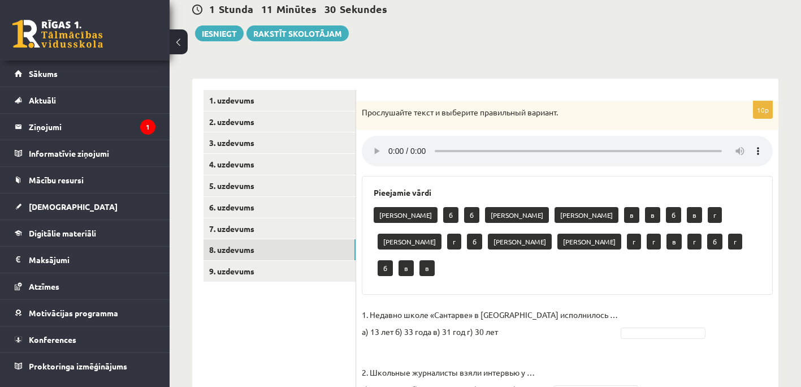
click at [540, 247] on div "а б б а а в в б в г а г б а а г г в г б г б в в" at bounding box center [567, 243] width 387 height 80
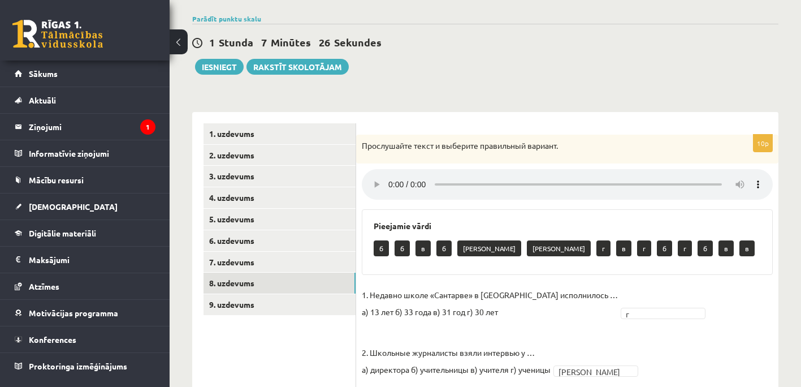
scroll to position [200, 0]
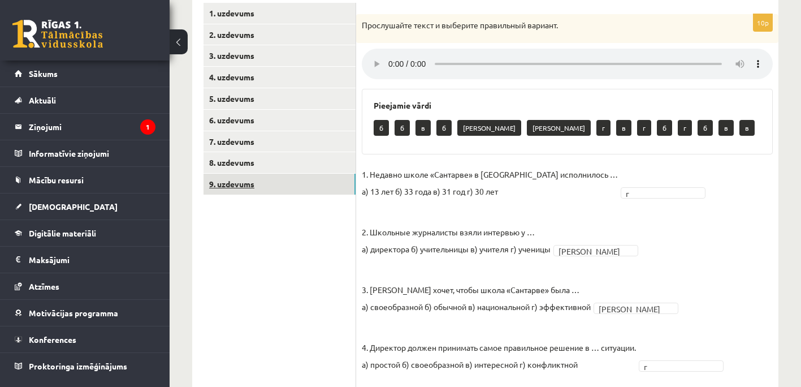
click at [247, 177] on link "9. uzdevums" at bounding box center [280, 184] width 152 height 21
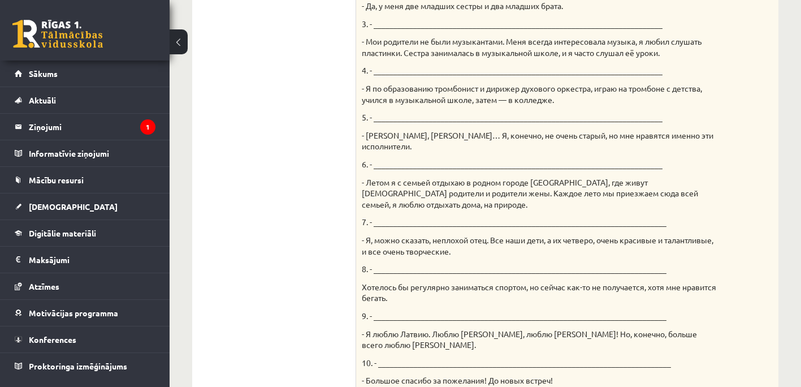
scroll to position [632, 0]
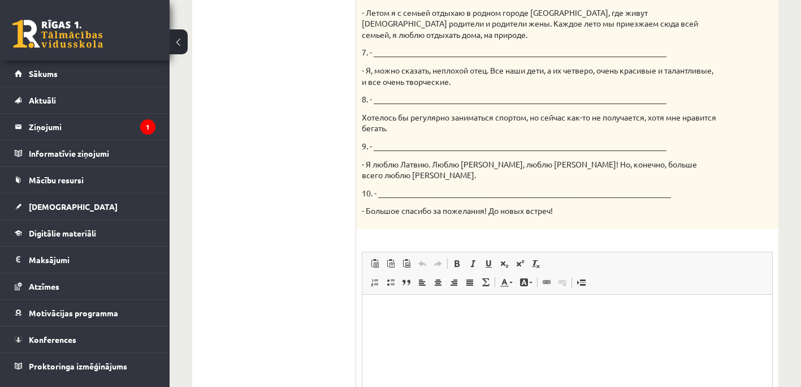
click at [395, 308] on p "Editor, wiswyg-editor-user-answer-47433987261480" at bounding box center [567, 311] width 387 height 12
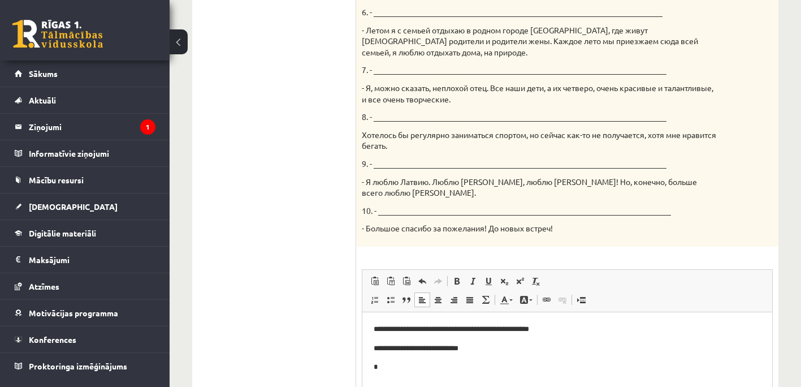
scroll to position [735, 0]
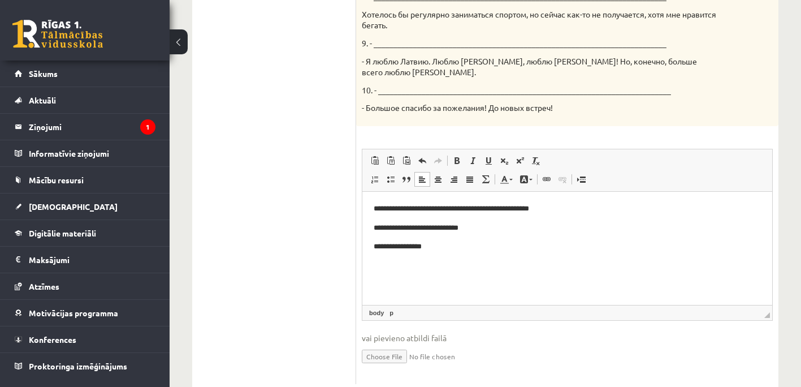
click at [398, 246] on p "**********" at bounding box center [567, 246] width 387 height 12
click at [435, 249] on p "**********" at bounding box center [567, 246] width 387 height 12
click at [441, 245] on p "**********" at bounding box center [567, 246] width 387 height 12
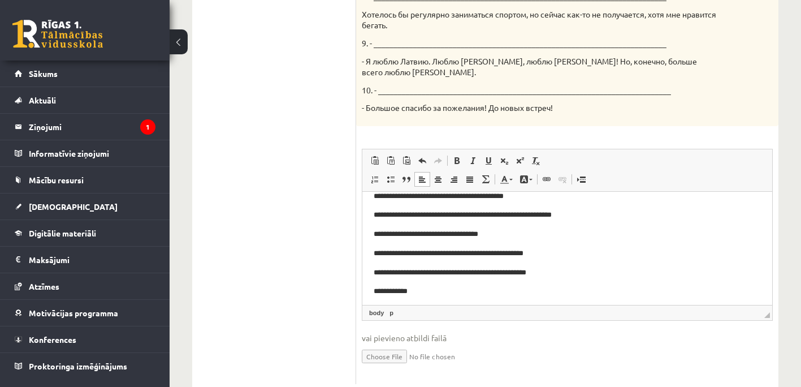
scroll to position [93, 0]
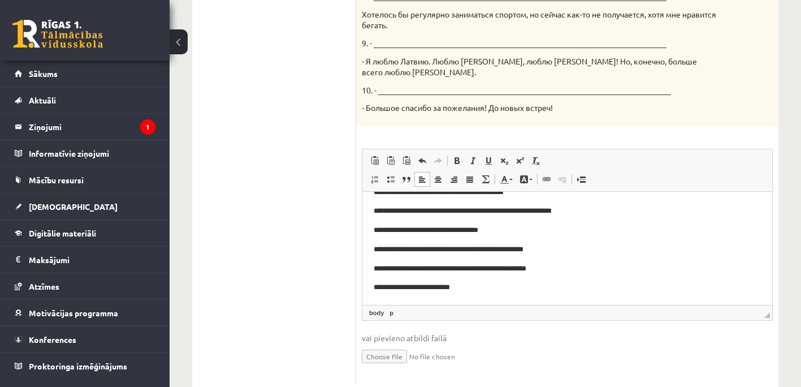
click at [457, 286] on p "**********" at bounding box center [563, 287] width 379 height 12
click at [462, 286] on p "**********" at bounding box center [563, 287] width 379 height 12
click at [466, 285] on p "**********" at bounding box center [563, 287] width 379 height 12
click at [493, 281] on p "**********" at bounding box center [563, 287] width 379 height 12
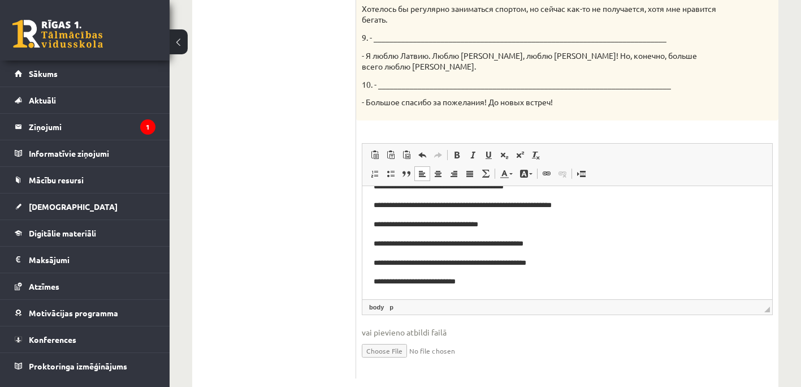
scroll to position [745, 0]
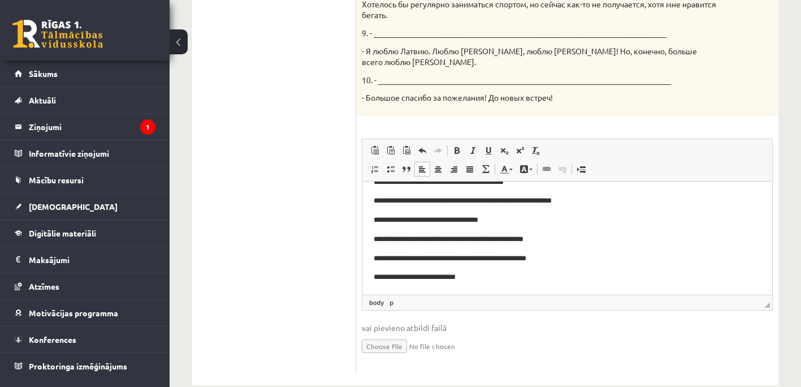
click at [475, 274] on p "**********" at bounding box center [563, 277] width 379 height 12
click at [496, 277] on p "**********" at bounding box center [563, 277] width 379 height 12
click at [528, 274] on p "**********" at bounding box center [563, 277] width 379 height 12
click at [504, 275] on p "**********" at bounding box center [563, 277] width 379 height 12
click at [515, 275] on p "**********" at bounding box center [563, 277] width 379 height 12
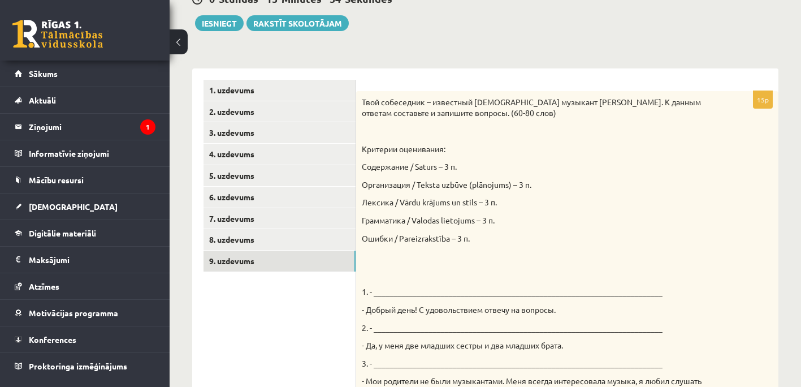
scroll to position [0, 0]
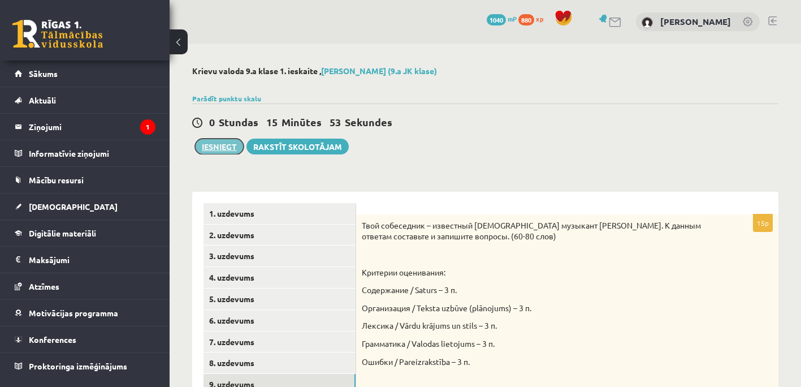
click at [219, 144] on button "Iesniegt" at bounding box center [219, 147] width 49 height 16
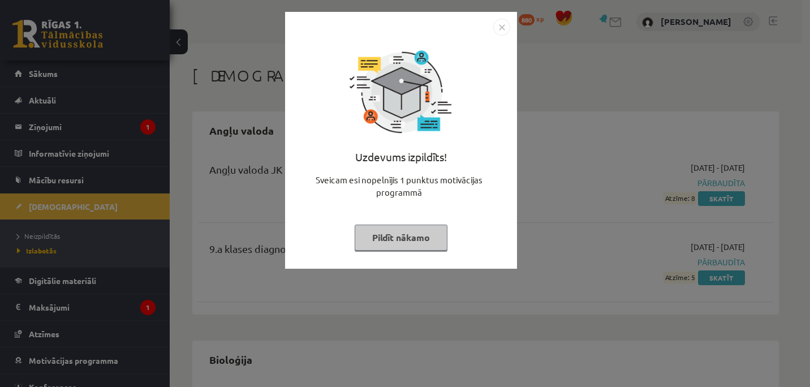
click at [417, 239] on button "Pildīt nākamo" at bounding box center [401, 237] width 93 height 26
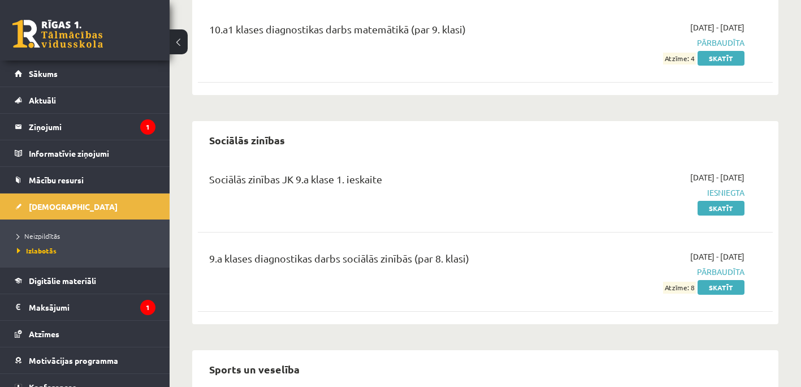
scroll to position [2121, 0]
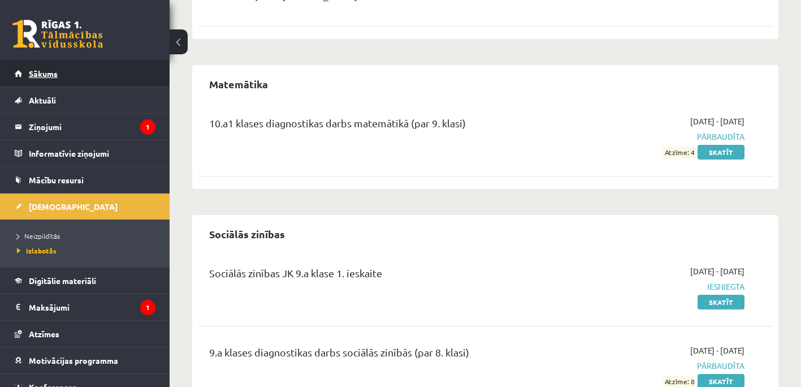
click at [44, 74] on span "Sākums" at bounding box center [43, 73] width 29 height 10
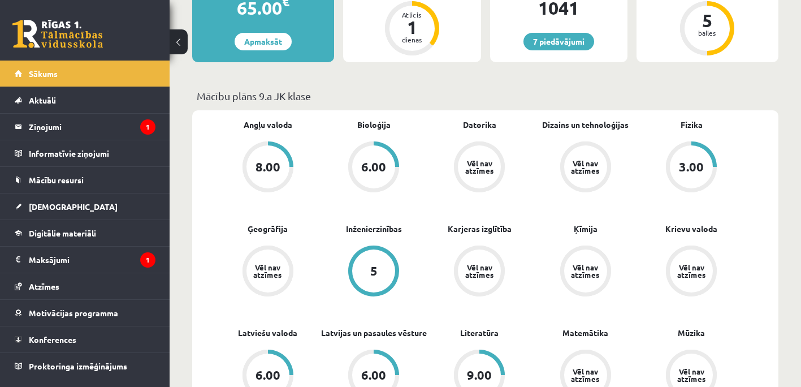
scroll to position [170, 0]
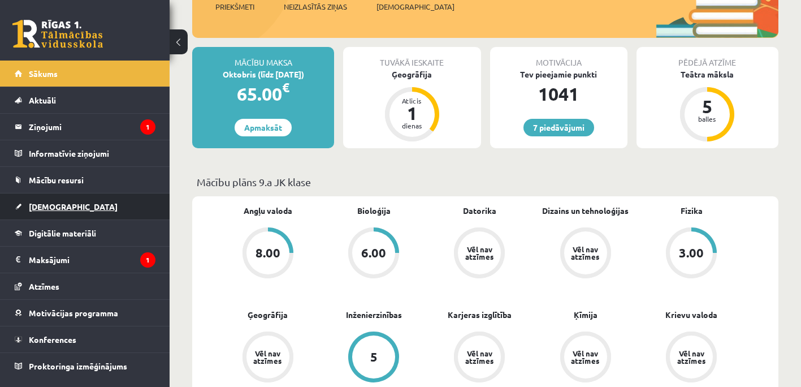
click at [64, 206] on link "[DEMOGRAPHIC_DATA]" at bounding box center [85, 206] width 141 height 26
